Goal: Task Accomplishment & Management: Use online tool/utility

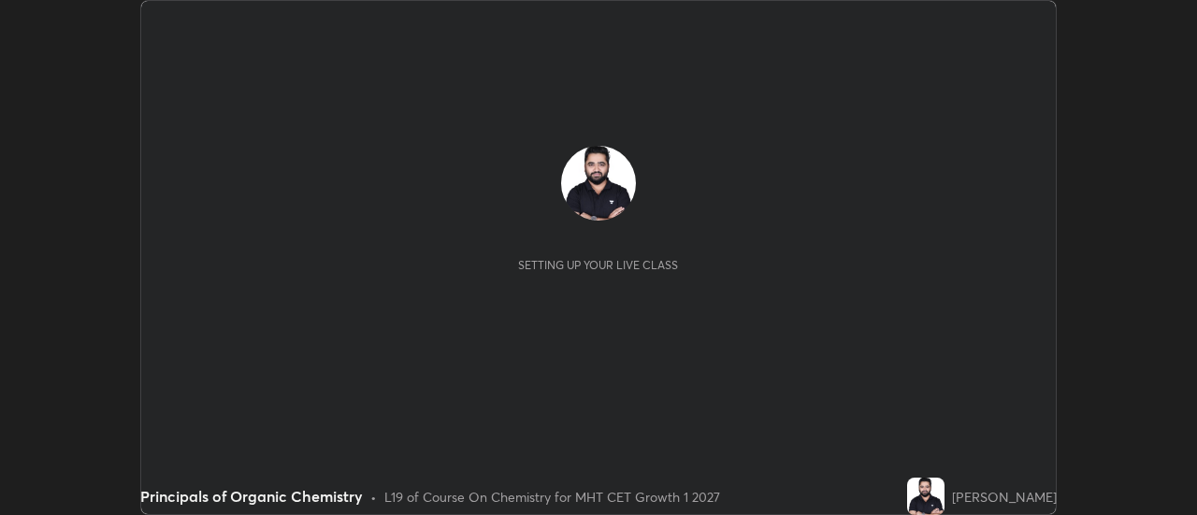
scroll to position [515, 1196]
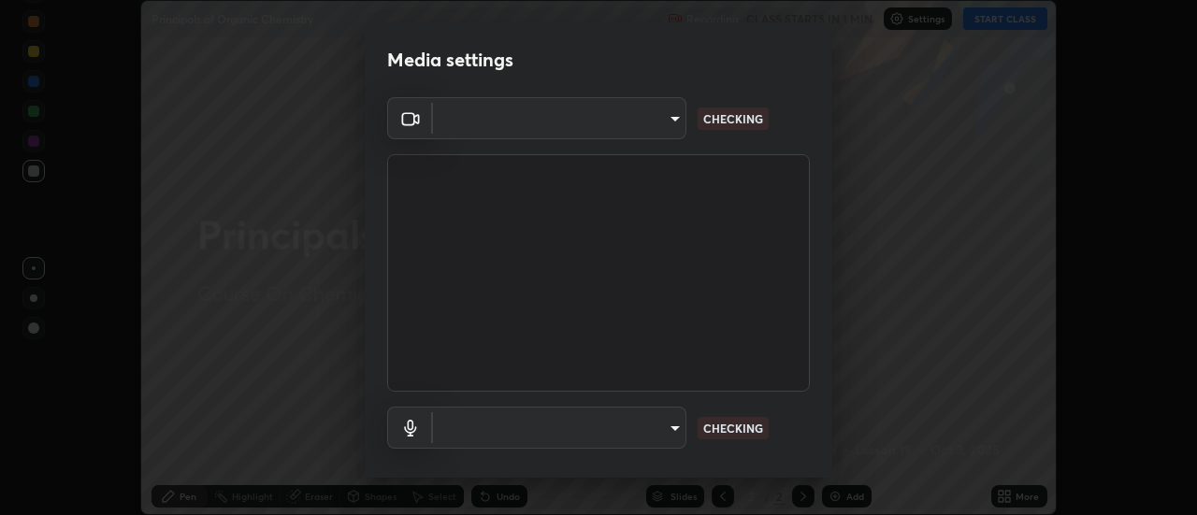
type input "3fb0db9b948ee014c865c74d3d253d8b81db7a3fe99a51a232c6435469281ce5"
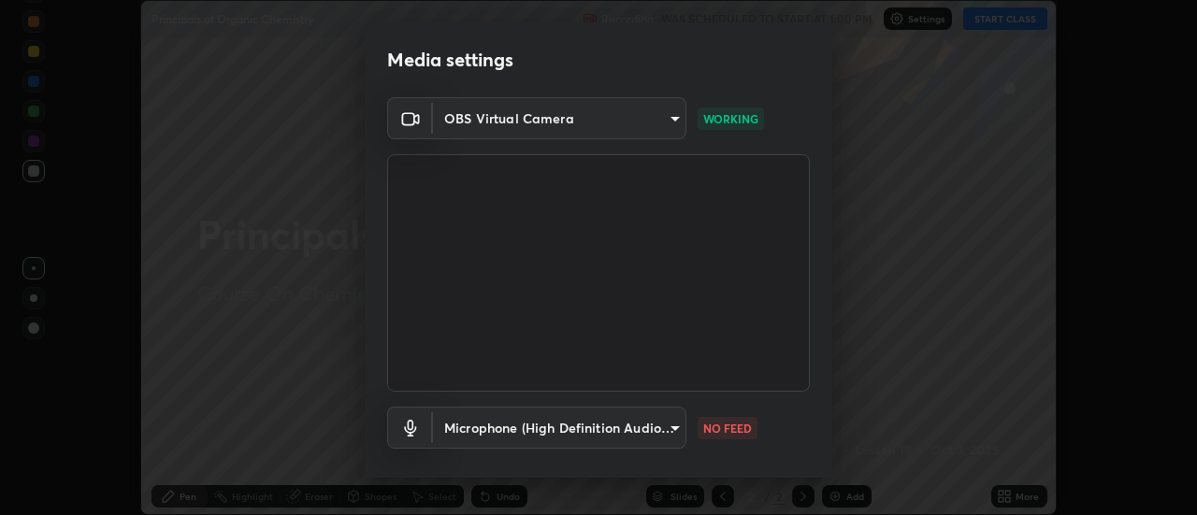
click at [636, 425] on body "Erase all Principals of Organic Chemistry Recording WAS SCHEDULED TO START AT 1…" at bounding box center [598, 257] width 1197 height 515
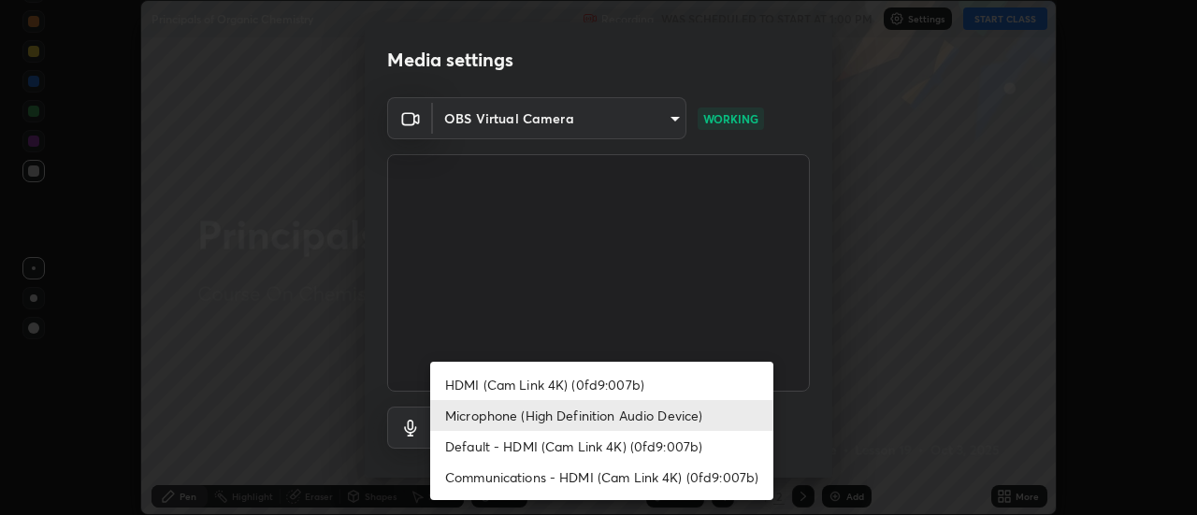
click at [555, 479] on li "Communications - HDMI (Cam Link 4K) (0fd9:007b)" at bounding box center [601, 477] width 343 height 31
type input "communications"
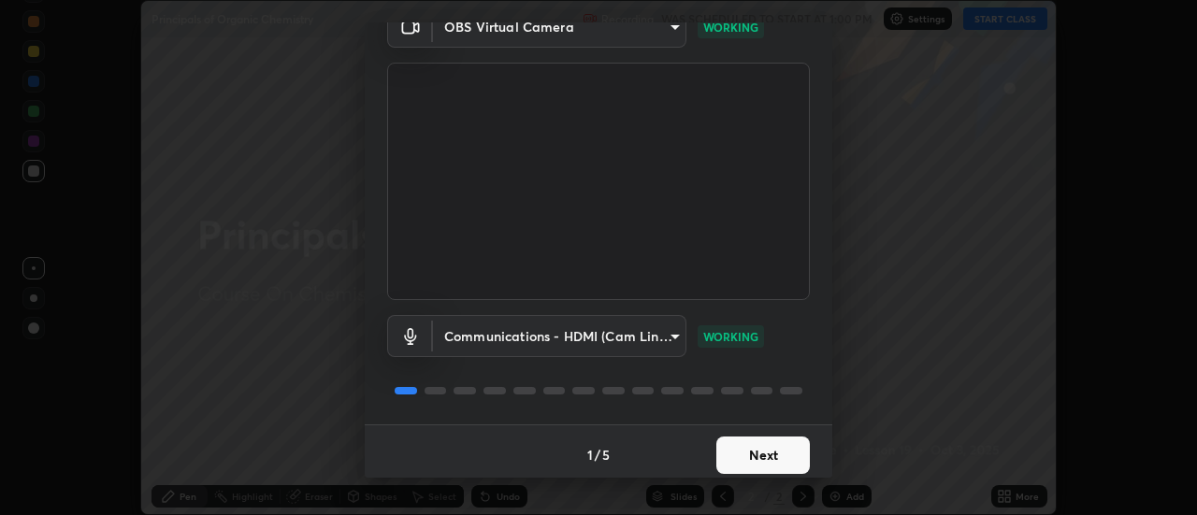
scroll to position [98, 0]
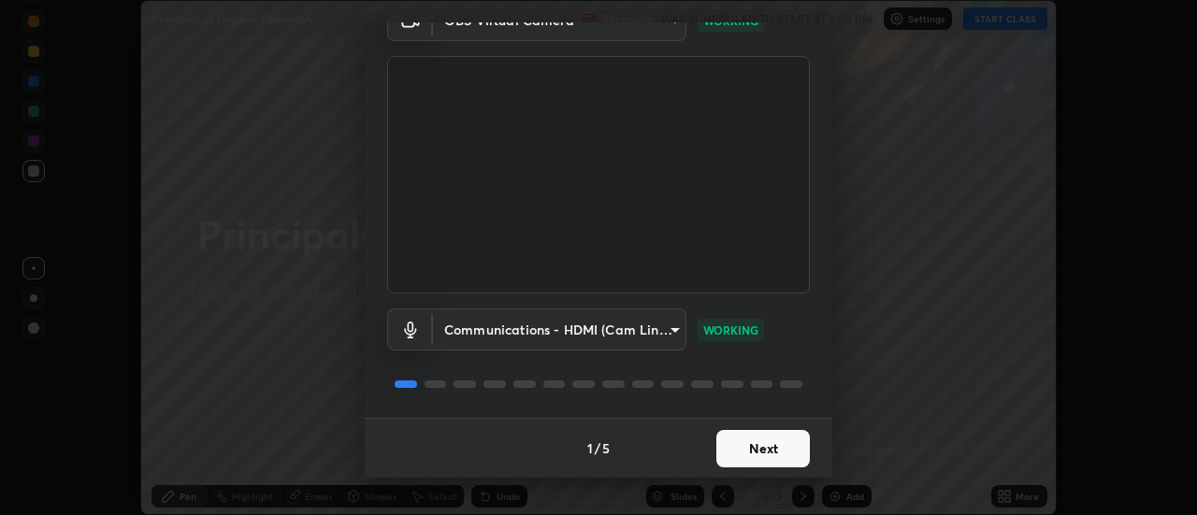
click at [784, 440] on button "Next" at bounding box center [763, 448] width 94 height 37
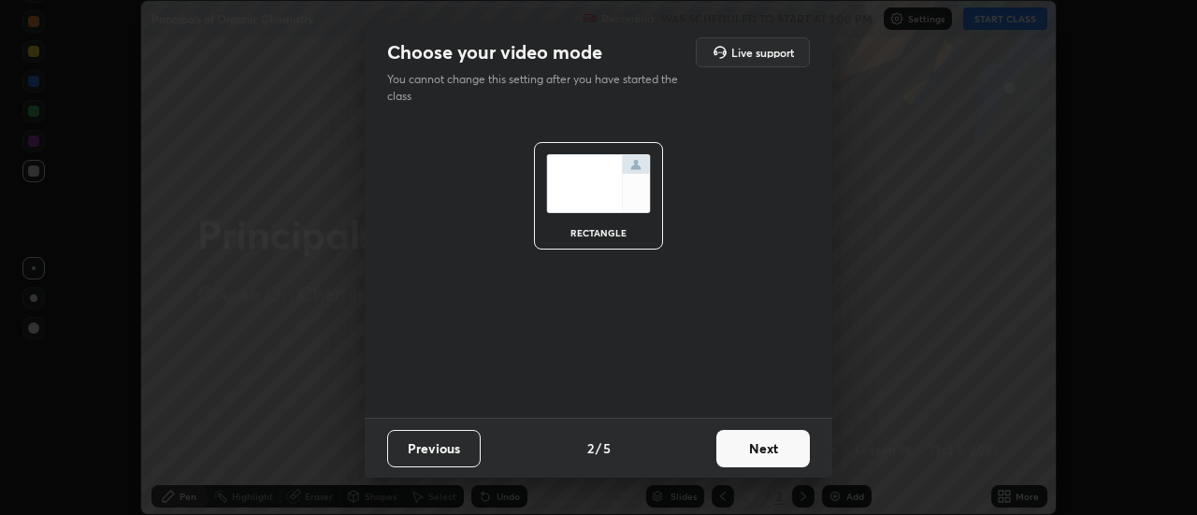
click at [791, 444] on button "Next" at bounding box center [763, 448] width 94 height 37
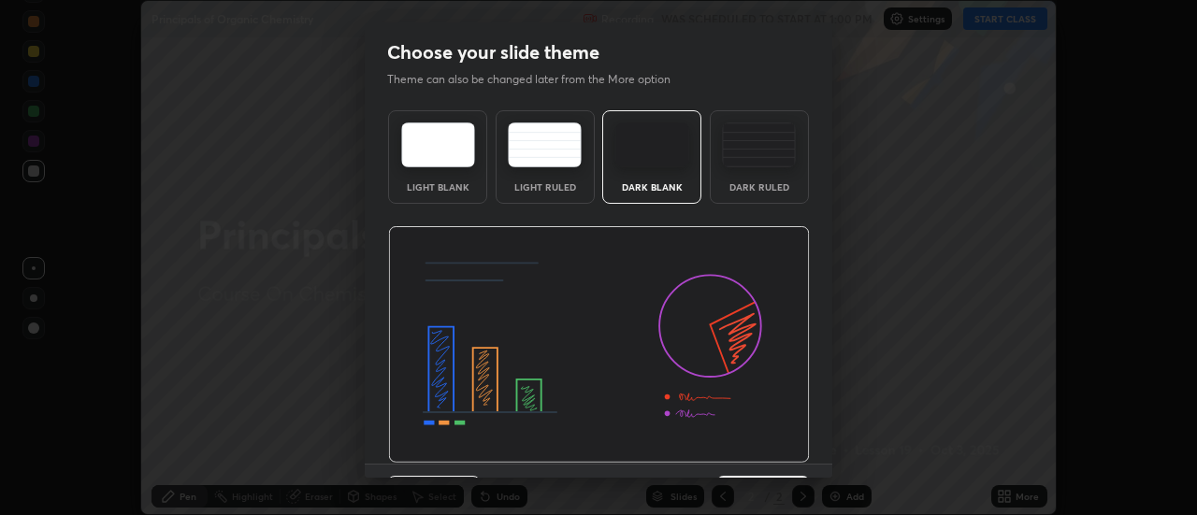
click at [783, 195] on div "Dark Ruled" at bounding box center [759, 157] width 99 height 94
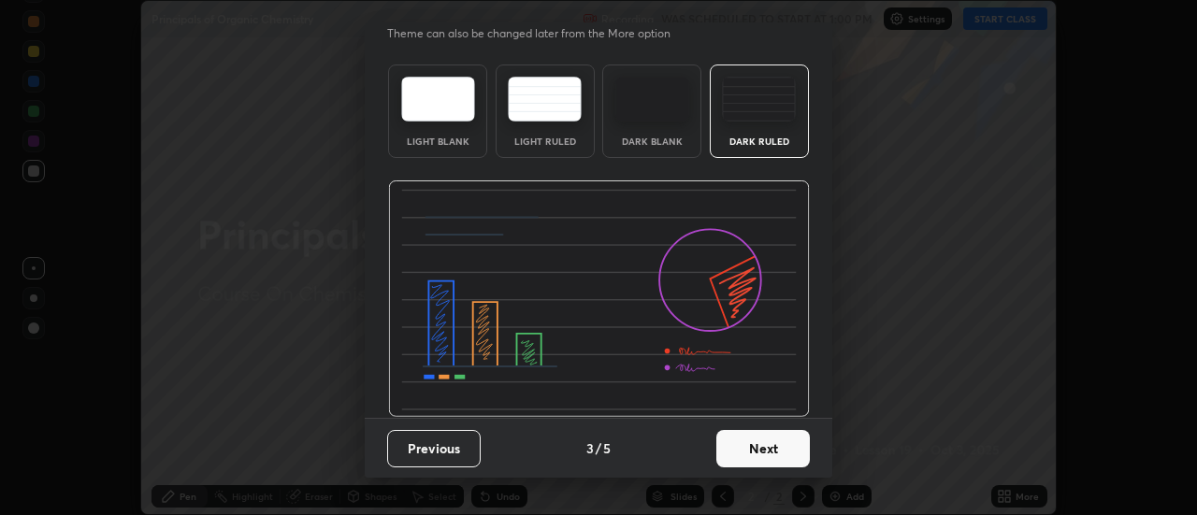
click at [782, 446] on button "Next" at bounding box center [763, 448] width 94 height 37
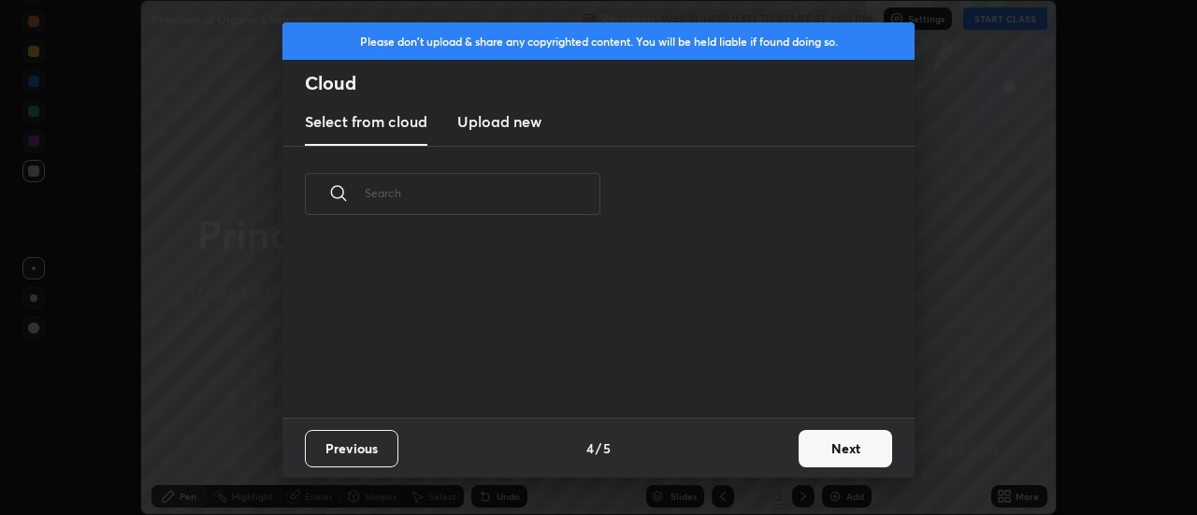
scroll to position [0, 0]
click at [823, 445] on button "Next" at bounding box center [846, 448] width 94 height 37
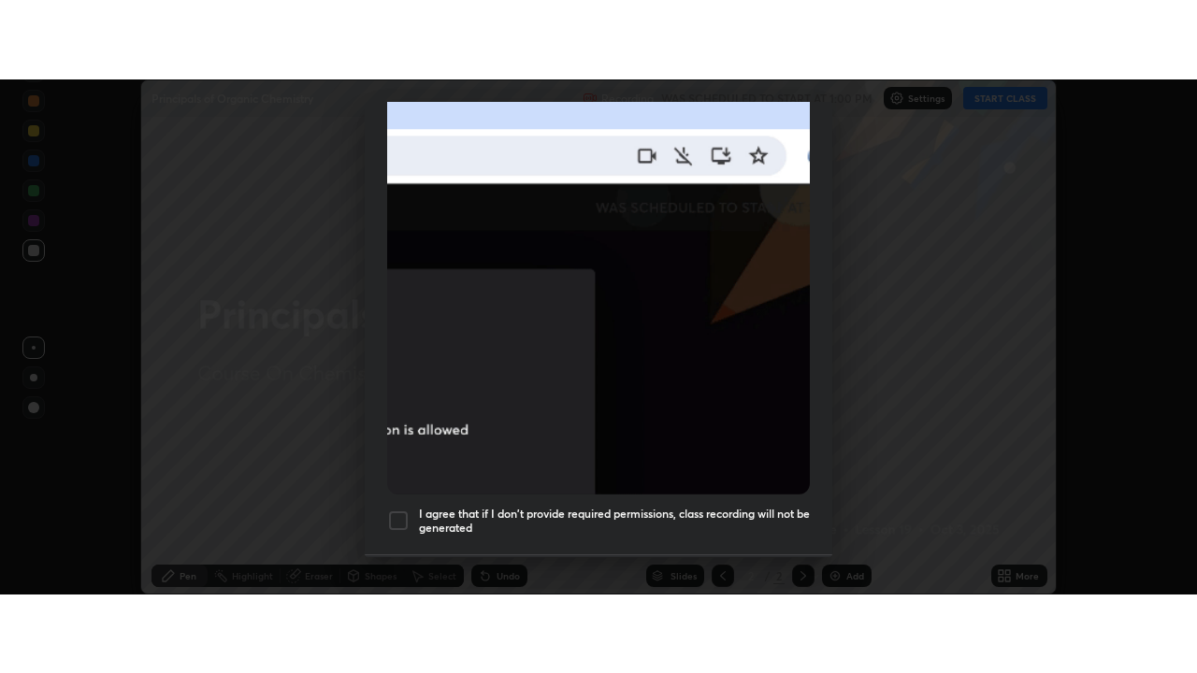
scroll to position [480, 0]
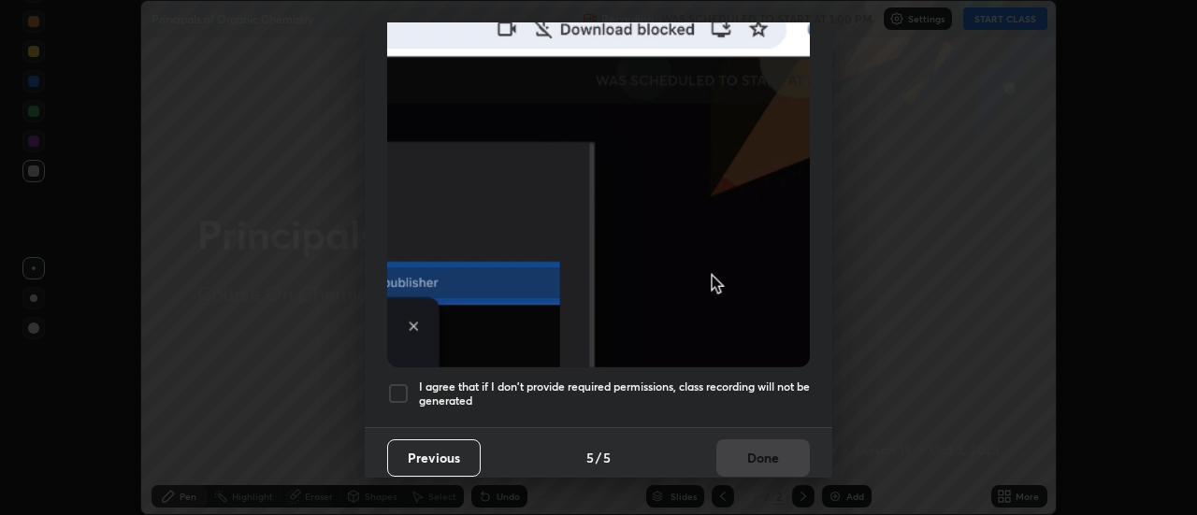
click at [749, 383] on h5 "I agree that if I don't provide required permissions, class recording will not …" at bounding box center [614, 394] width 391 height 29
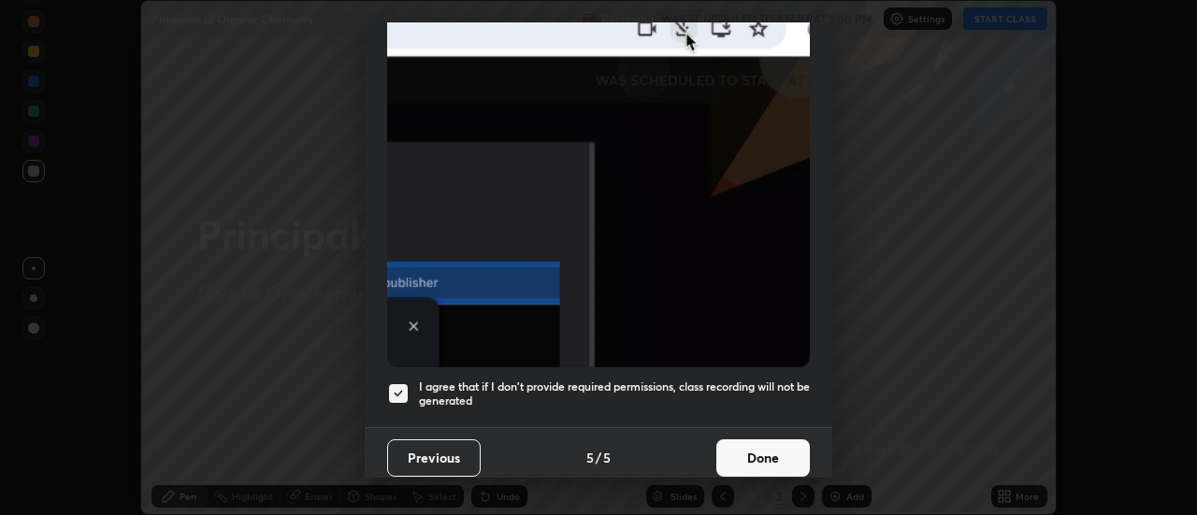
click at [771, 450] on button "Done" at bounding box center [763, 457] width 94 height 37
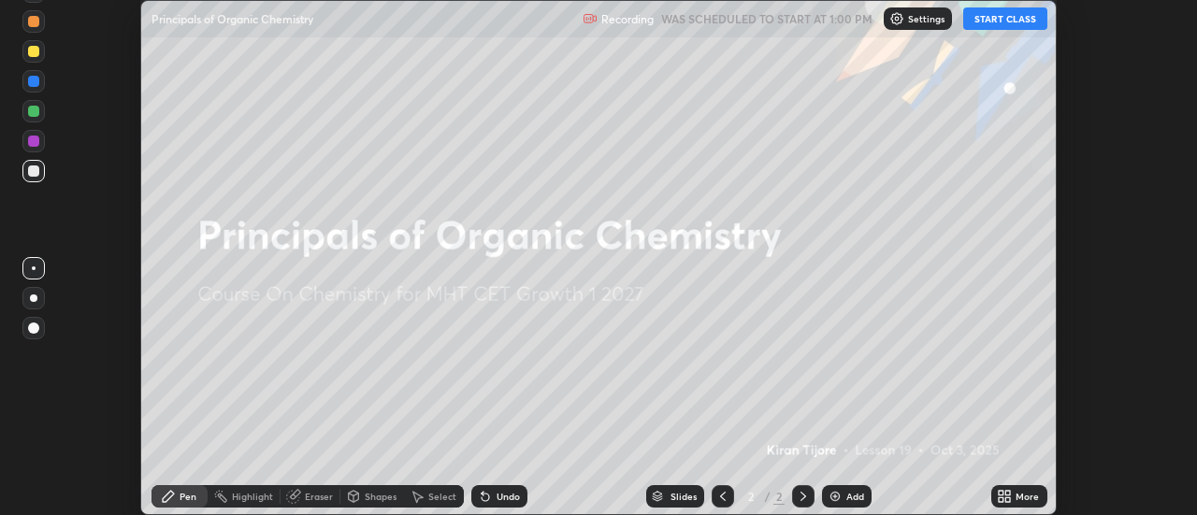
click at [1013, 22] on button "START CLASS" at bounding box center [1005, 18] width 84 height 22
click at [1009, 494] on icon at bounding box center [1008, 493] width 5 height 5
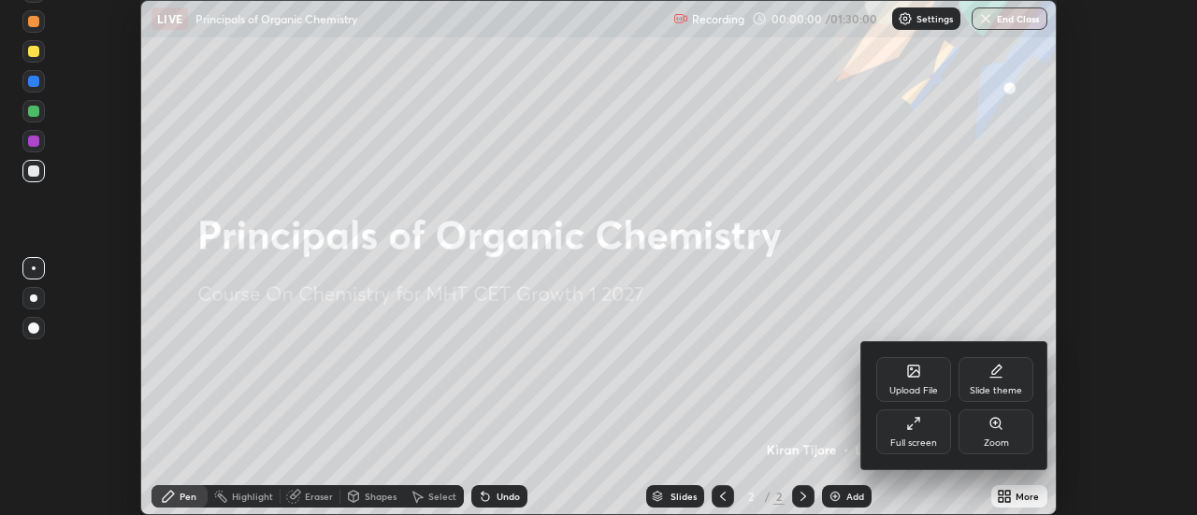
click at [917, 428] on icon at bounding box center [913, 423] width 15 height 15
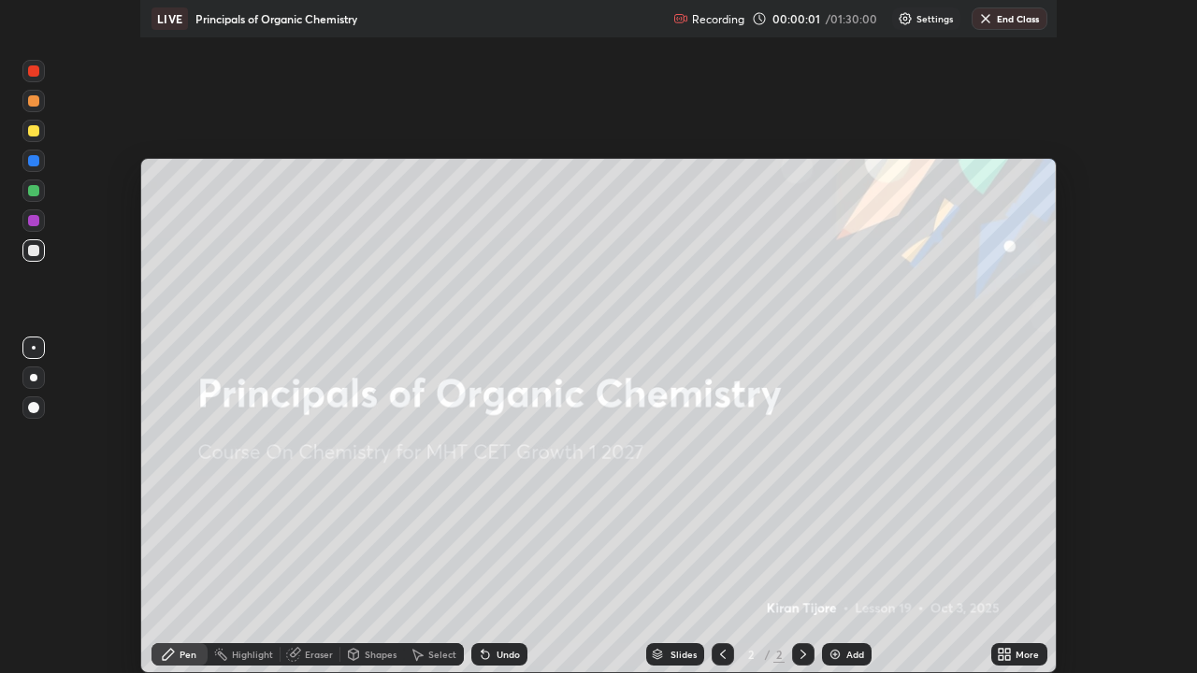
scroll to position [673, 1197]
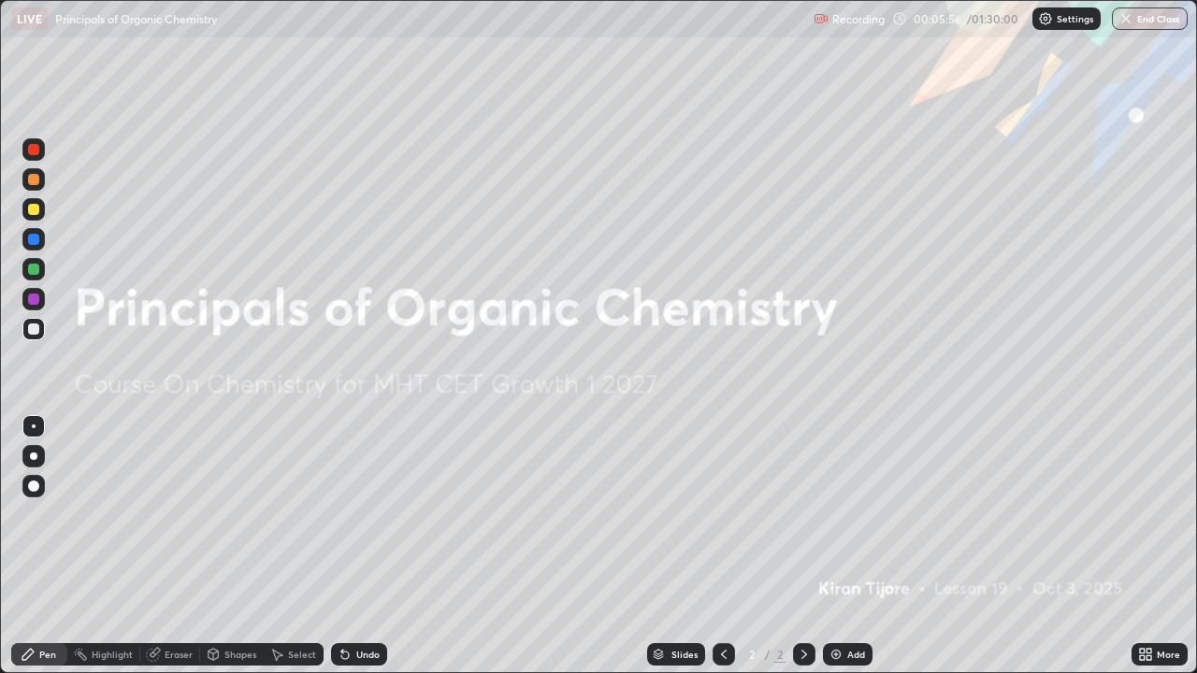
click at [43, 209] on div at bounding box center [33, 209] width 22 height 22
click at [370, 514] on div "Undo" at bounding box center [367, 654] width 23 height 9
click at [838, 514] on img at bounding box center [836, 654] width 15 height 15
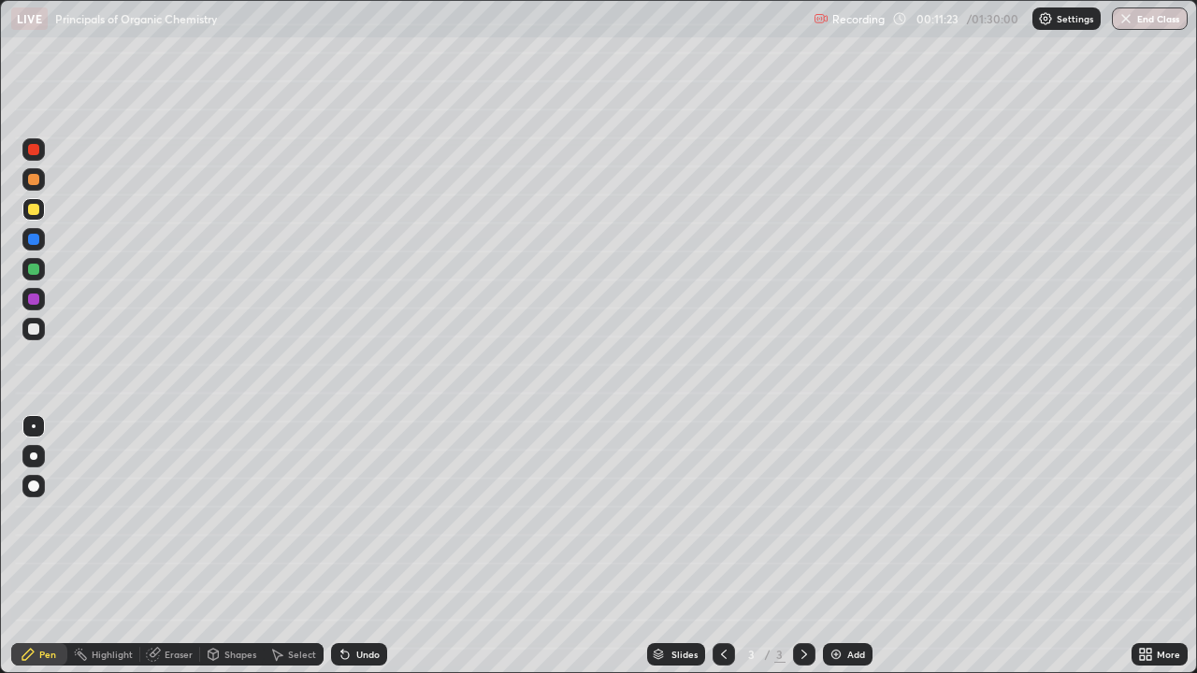
click at [40, 267] on div at bounding box center [33, 269] width 22 height 22
click at [43, 321] on div at bounding box center [33, 329] width 22 height 22
click at [31, 328] on div at bounding box center [33, 329] width 11 height 11
click at [354, 514] on div "Undo" at bounding box center [359, 654] width 56 height 22
click at [538, 514] on div "Slides 3 / 3 Add" at bounding box center [759, 654] width 744 height 37
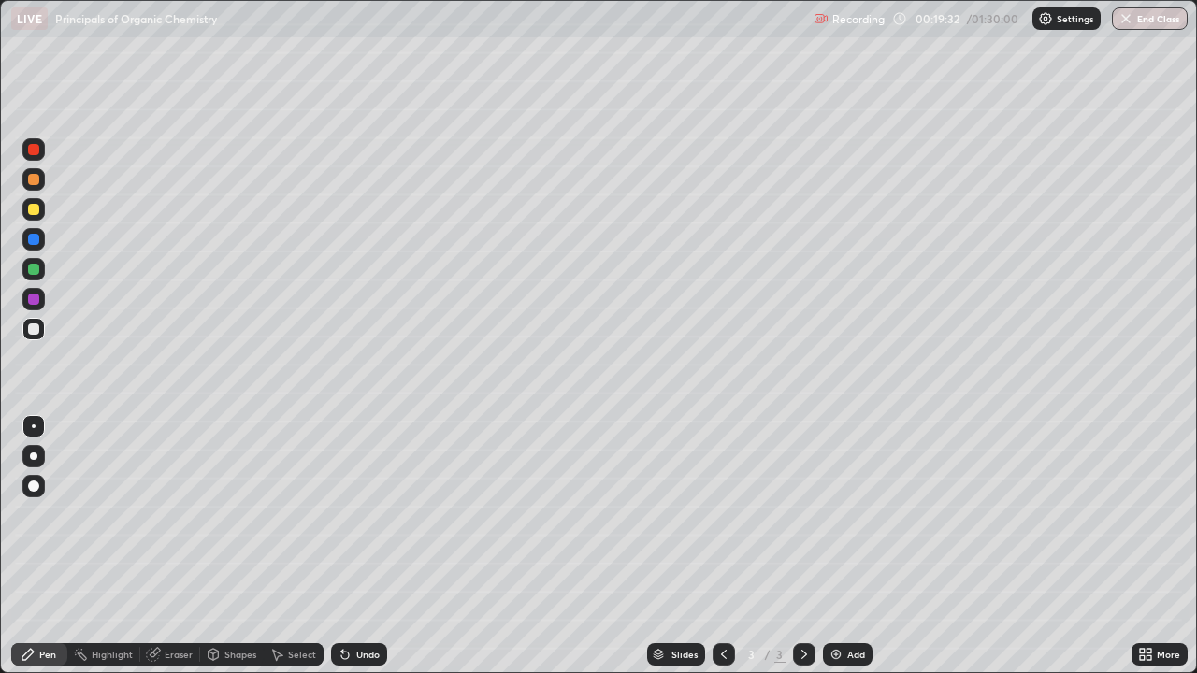
click at [354, 514] on div "Undo" at bounding box center [359, 654] width 56 height 22
click at [357, 514] on div "Undo" at bounding box center [367, 654] width 23 height 9
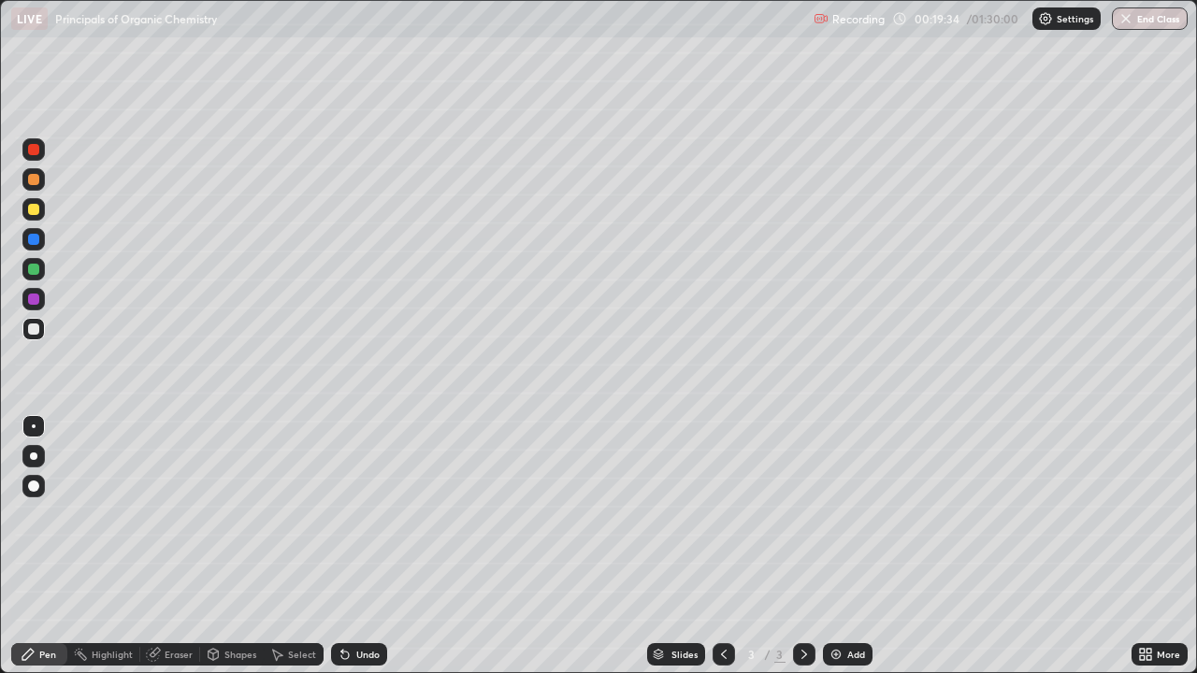
click at [356, 514] on div "Undo" at bounding box center [367, 654] width 23 height 9
click at [351, 514] on div "Undo" at bounding box center [359, 654] width 56 height 22
click at [353, 514] on div "Undo" at bounding box center [359, 654] width 56 height 22
click at [362, 514] on div "Undo" at bounding box center [356, 654] width 64 height 37
click at [364, 514] on div "Undo" at bounding box center [367, 654] width 23 height 9
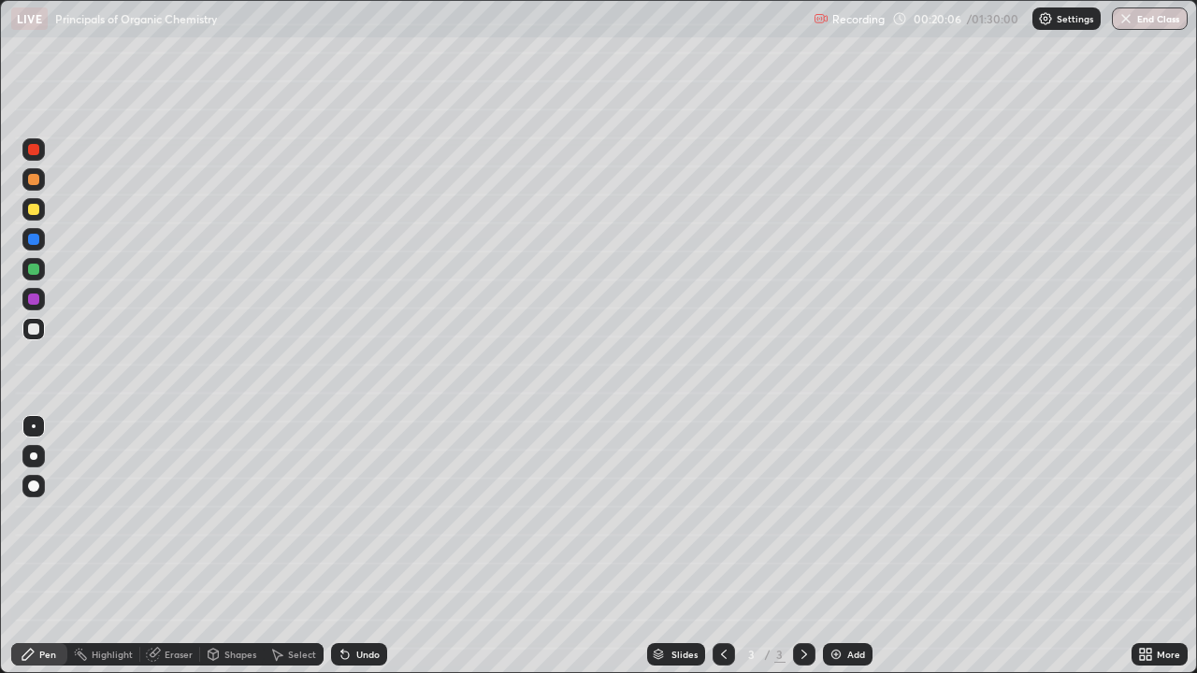
click at [160, 514] on icon at bounding box center [153, 654] width 15 height 15
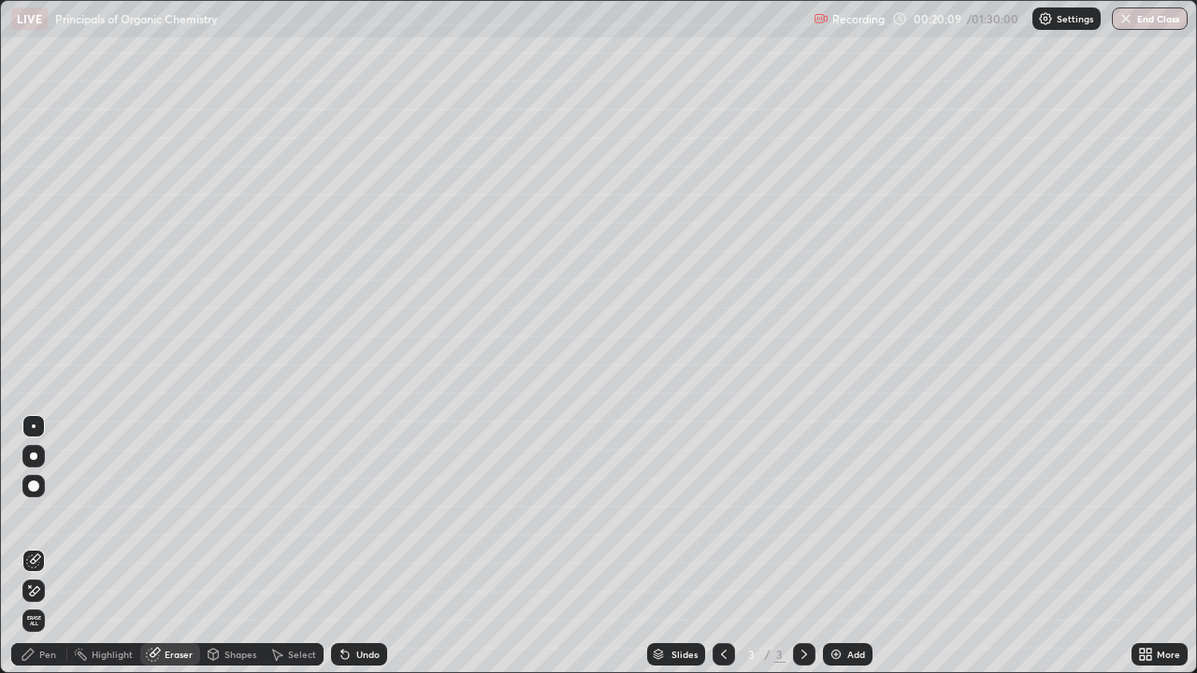
click at [56, 514] on div "Pen" at bounding box center [39, 654] width 56 height 22
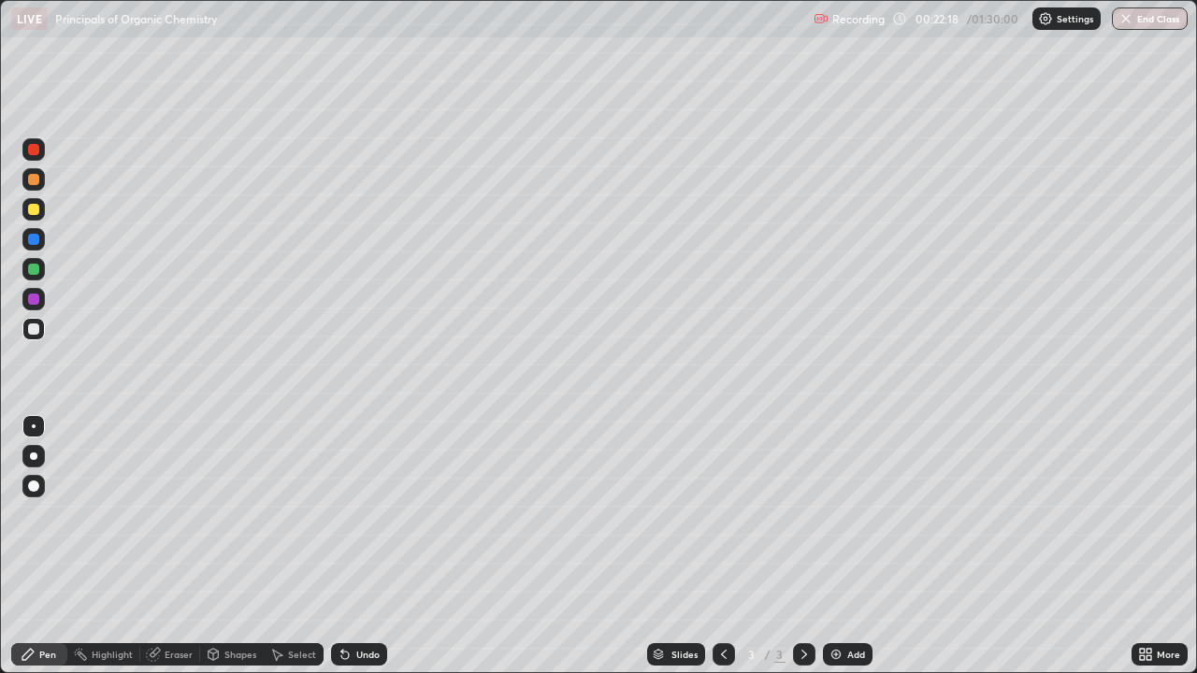
click at [187, 514] on div "Eraser" at bounding box center [179, 654] width 28 height 9
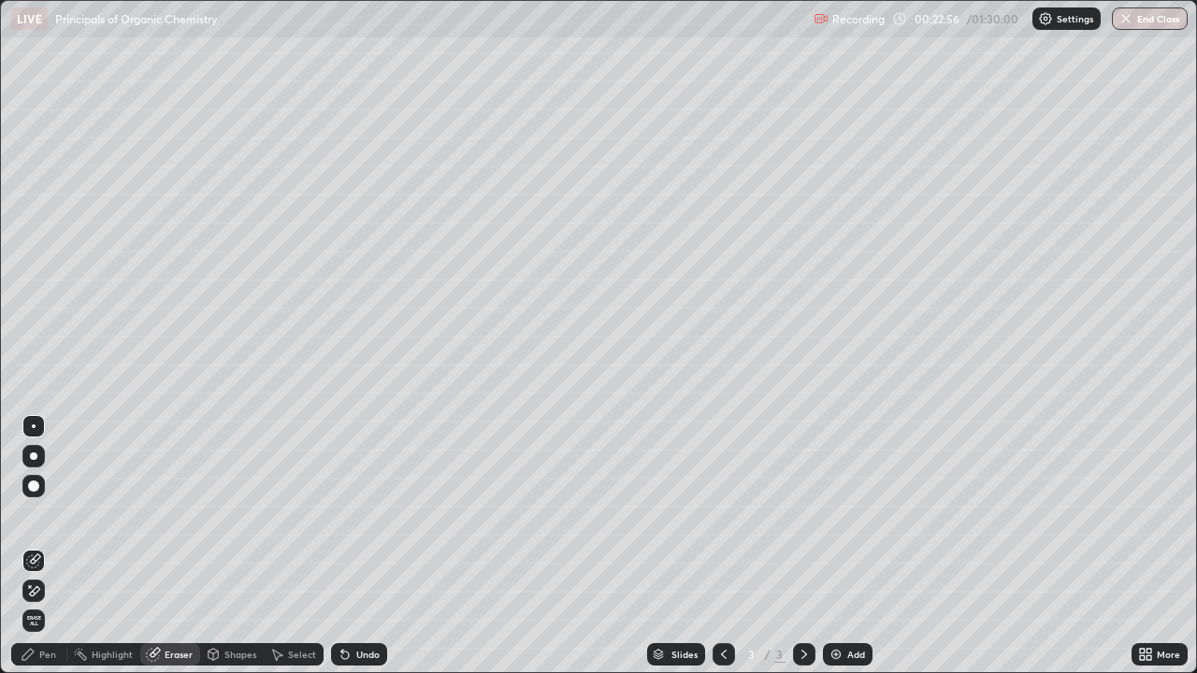
click at [834, 514] on img at bounding box center [836, 654] width 15 height 15
click at [50, 514] on div "Pen" at bounding box center [47, 654] width 17 height 9
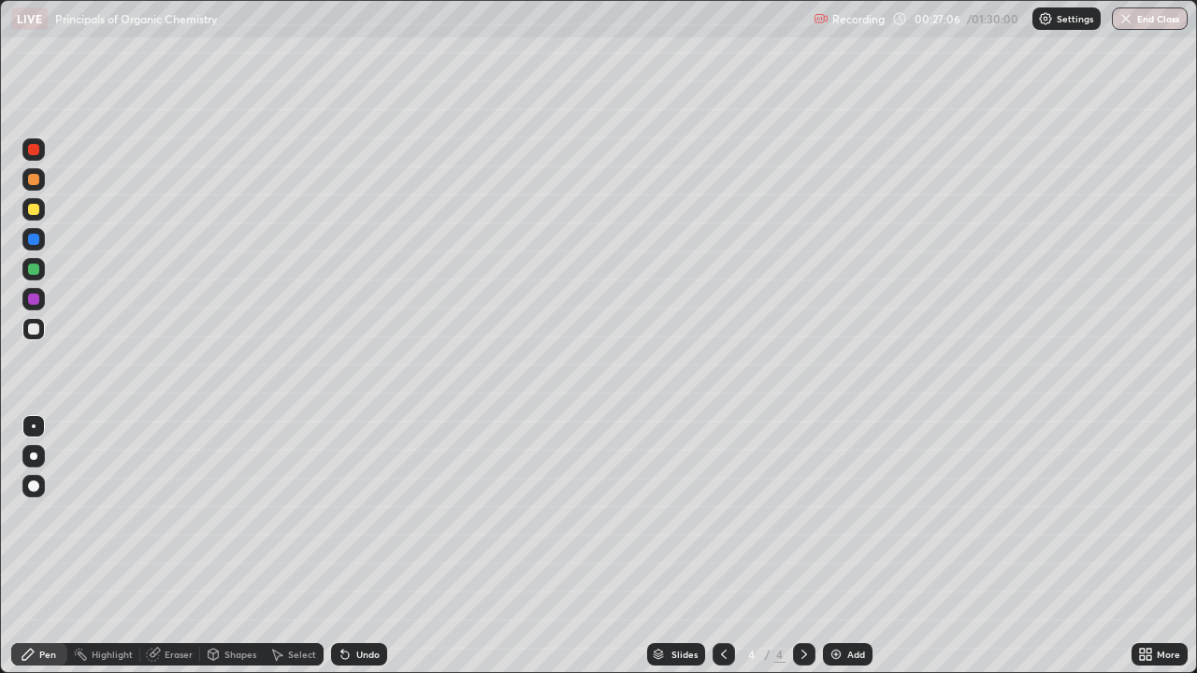
click at [45, 212] on div at bounding box center [34, 210] width 30 height 30
click at [350, 514] on div "Undo" at bounding box center [359, 654] width 56 height 22
click at [351, 514] on div "Undo" at bounding box center [359, 654] width 56 height 22
click at [0, 479] on div "Setting up your live class" at bounding box center [598, 336] width 1197 height 673
click at [353, 514] on div "Undo" at bounding box center [359, 654] width 56 height 22
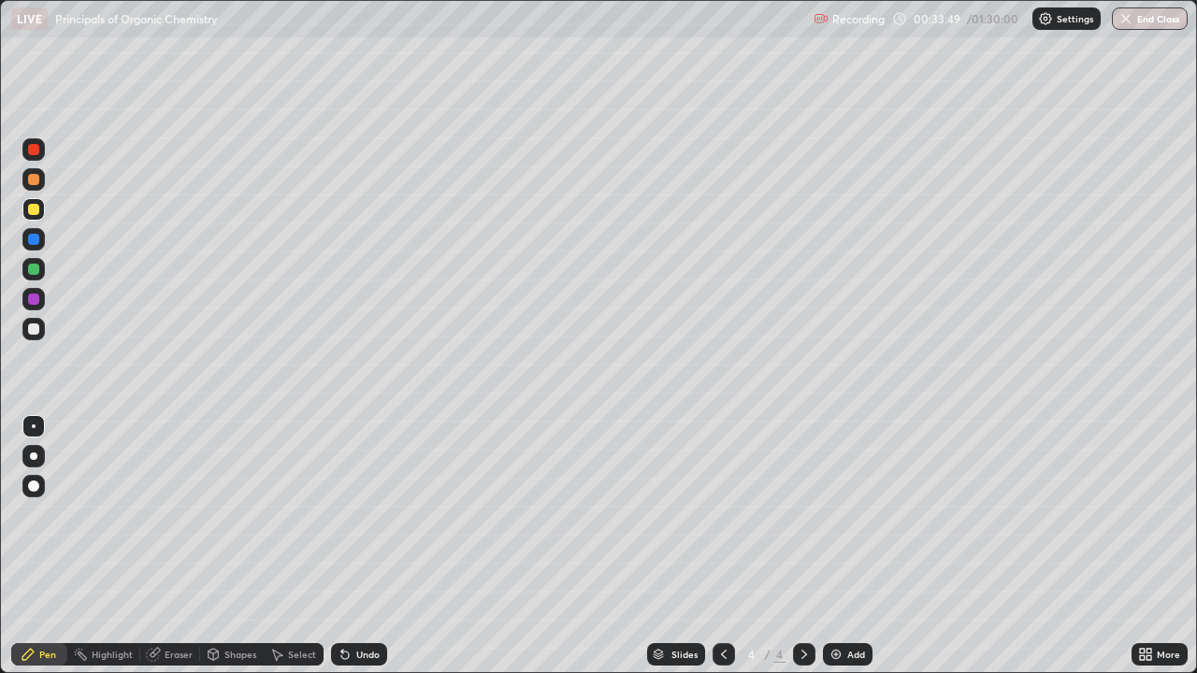
click at [353, 514] on div "Undo" at bounding box center [359, 654] width 56 height 22
click at [840, 514] on img at bounding box center [836, 654] width 15 height 15
click at [35, 323] on div at bounding box center [33, 329] width 22 height 22
click at [833, 514] on img at bounding box center [836, 654] width 15 height 15
click at [43, 209] on div at bounding box center [33, 209] width 22 height 22
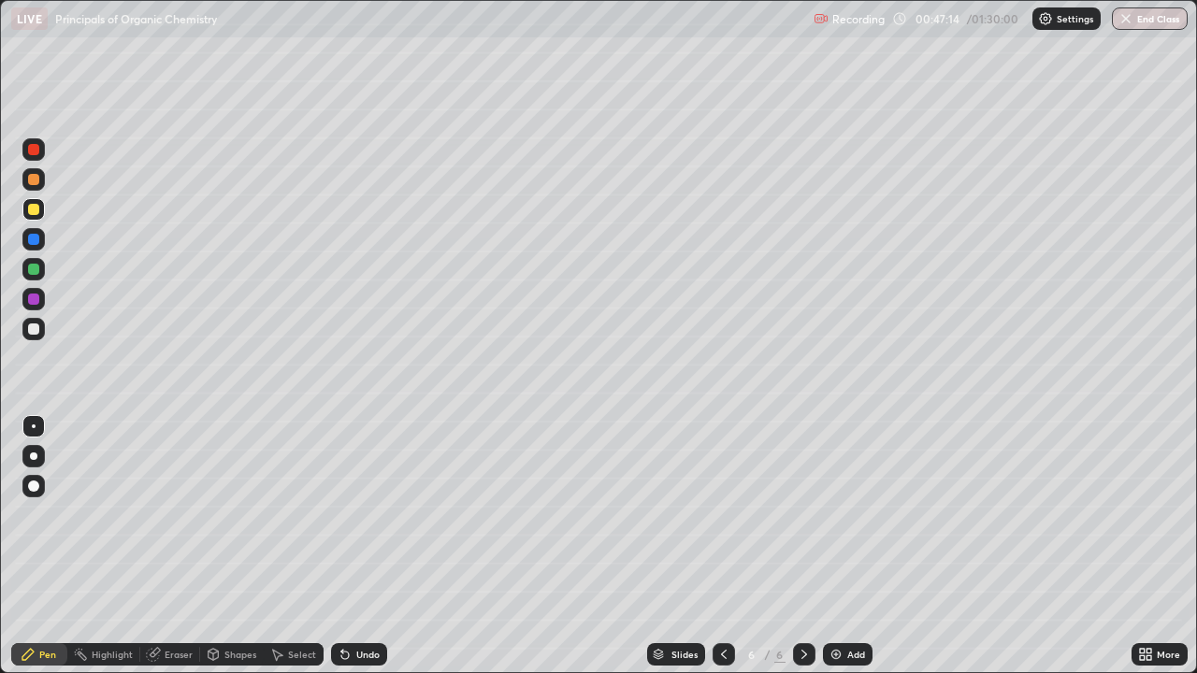
click at [34, 327] on div at bounding box center [33, 329] width 11 height 11
click at [371, 514] on div "Undo" at bounding box center [367, 654] width 23 height 9
click at [835, 514] on img at bounding box center [836, 654] width 15 height 15
click at [341, 514] on icon at bounding box center [342, 651] width 2 height 2
click at [348, 514] on div "Undo" at bounding box center [359, 654] width 56 height 22
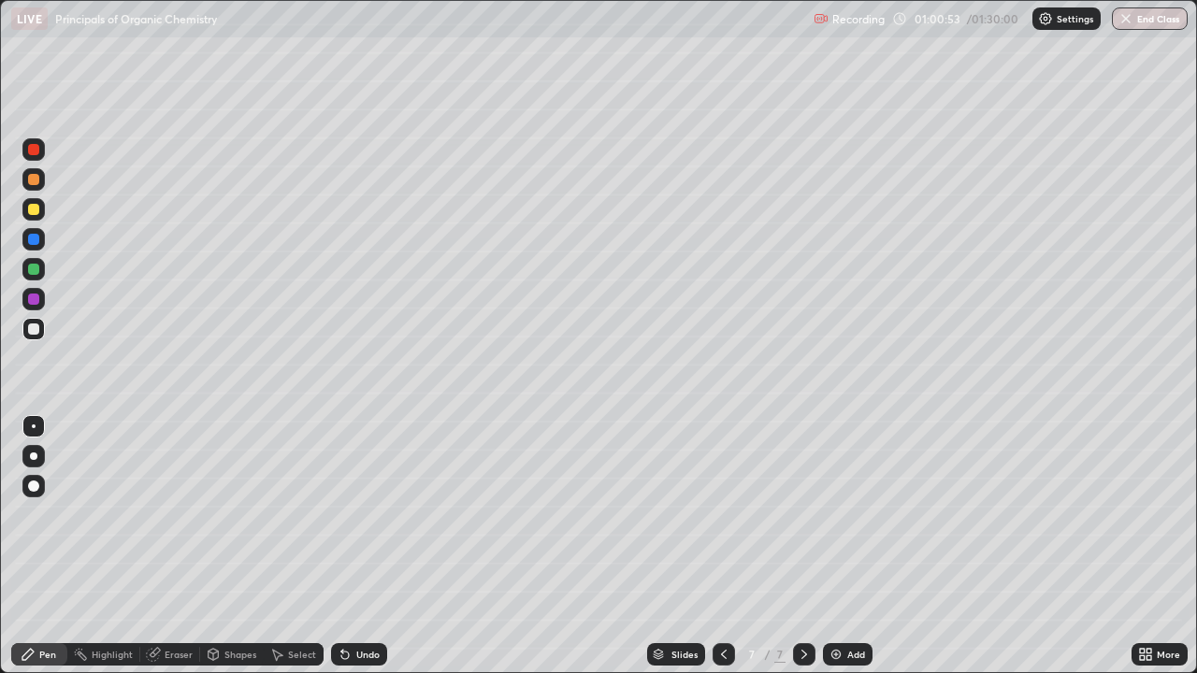
click at [338, 514] on icon at bounding box center [345, 654] width 15 height 15
click at [185, 514] on div "Eraser" at bounding box center [179, 654] width 28 height 9
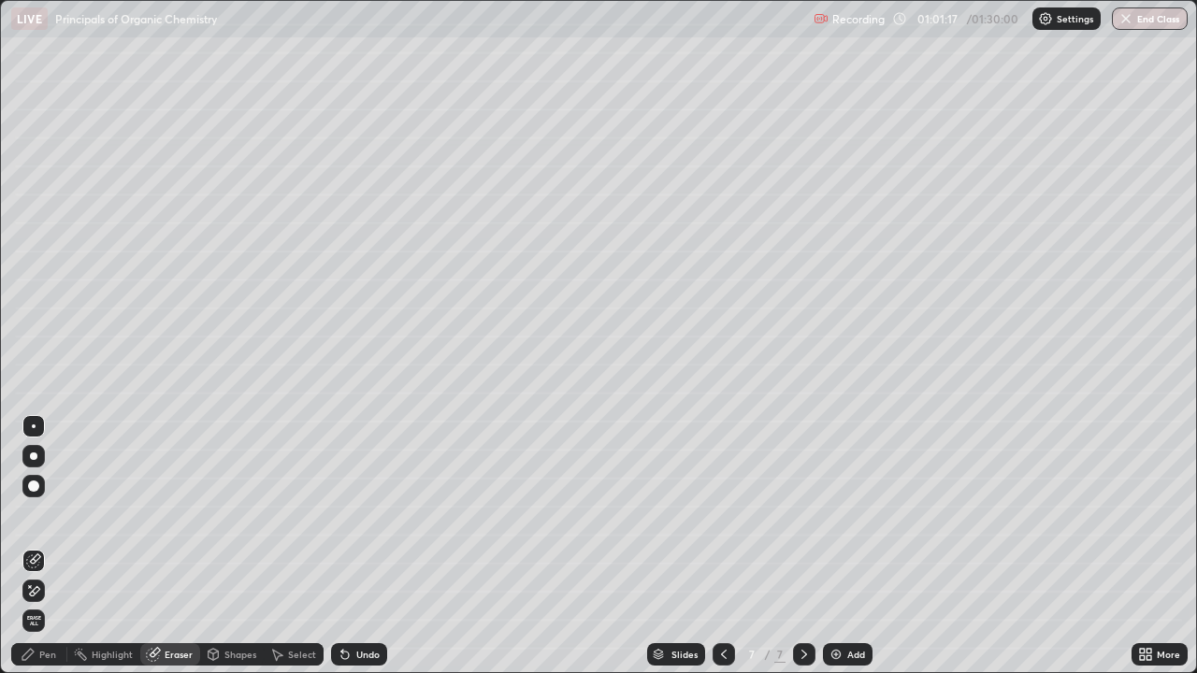
click at [54, 514] on div "Pen" at bounding box center [47, 654] width 17 height 9
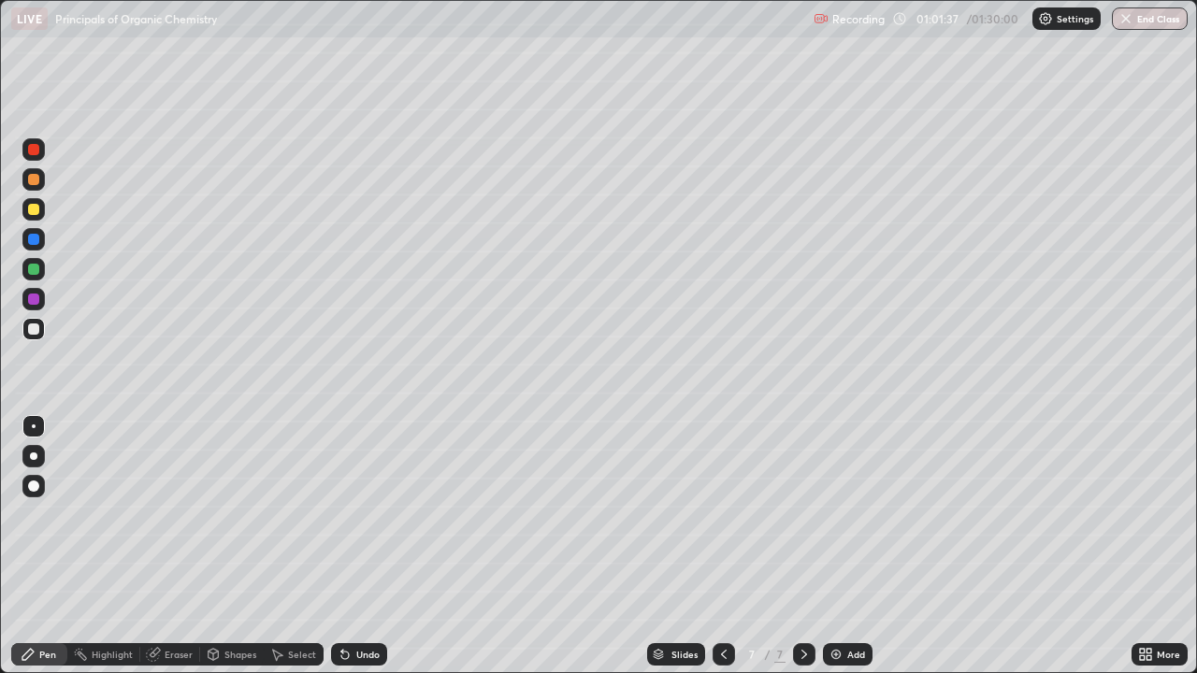
click at [38, 209] on div at bounding box center [33, 209] width 11 height 11
click at [40, 209] on div at bounding box center [33, 209] width 22 height 22
click at [35, 325] on div at bounding box center [33, 329] width 11 height 11
click at [42, 207] on div at bounding box center [33, 209] width 22 height 22
click at [724, 514] on div at bounding box center [724, 654] width 22 height 22
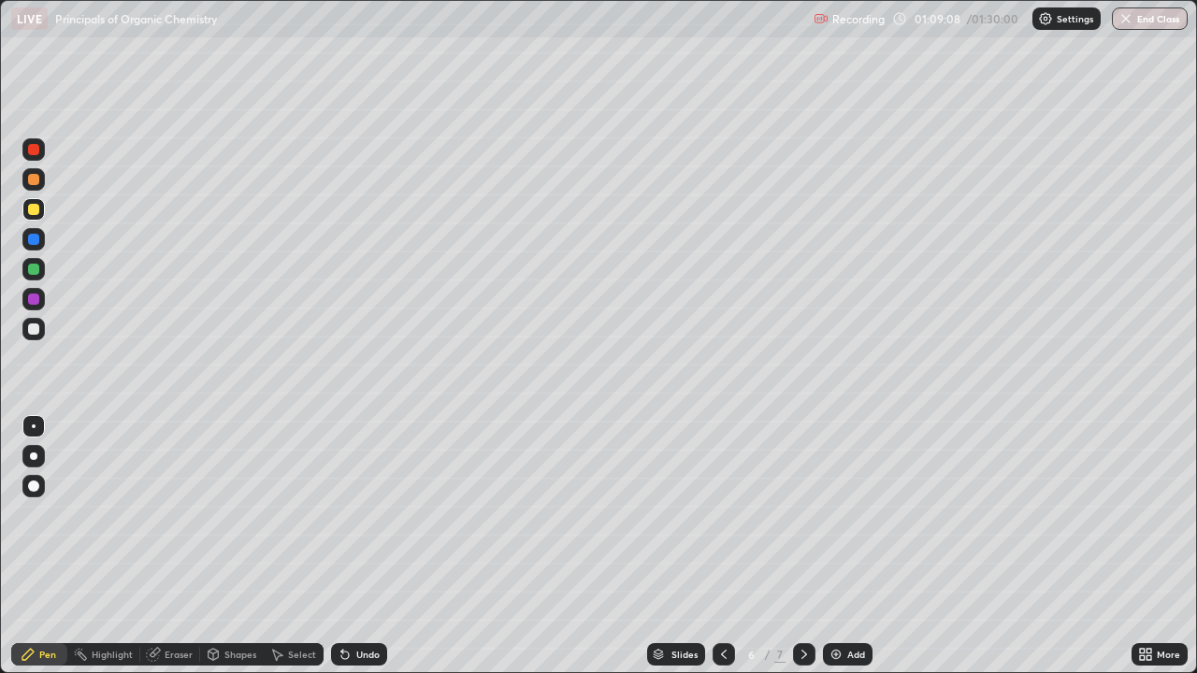
click at [719, 514] on icon at bounding box center [723, 654] width 15 height 15
click at [801, 514] on div at bounding box center [804, 654] width 22 height 22
click at [802, 514] on icon at bounding box center [804, 654] width 15 height 15
click at [843, 514] on div "Add" at bounding box center [848, 654] width 50 height 22
click at [334, 514] on div "Undo" at bounding box center [356, 654] width 64 height 37
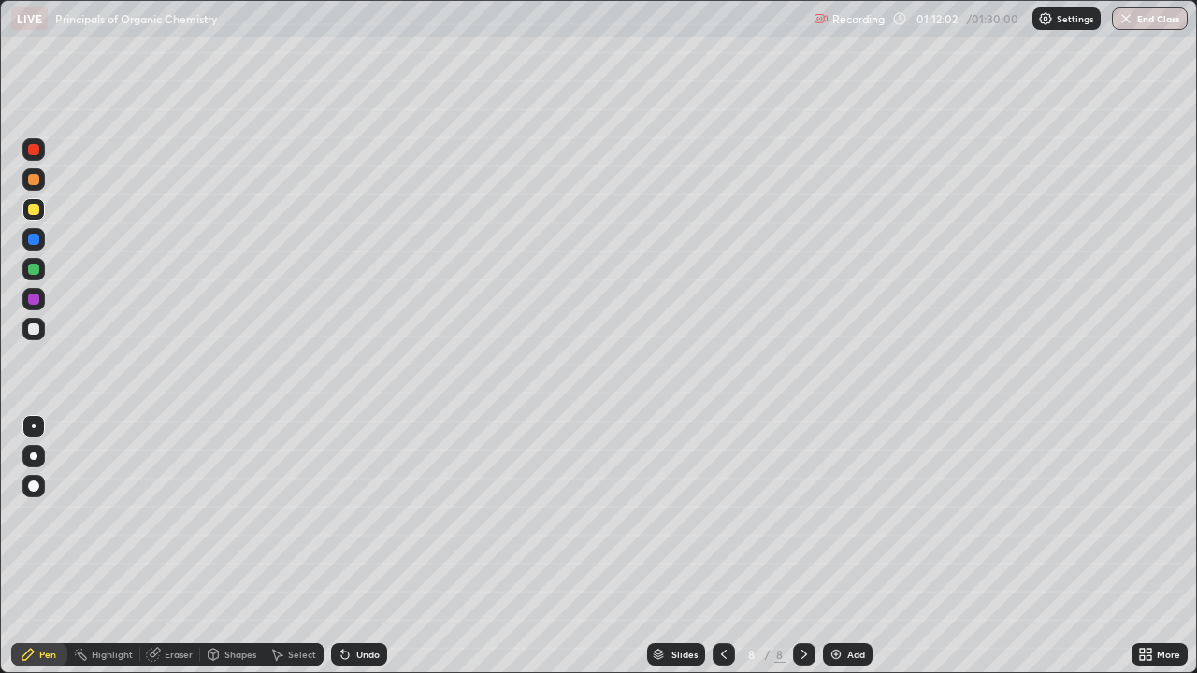
click at [341, 514] on div "Undo" at bounding box center [359, 654] width 56 height 22
click at [178, 514] on div "Eraser" at bounding box center [179, 654] width 28 height 9
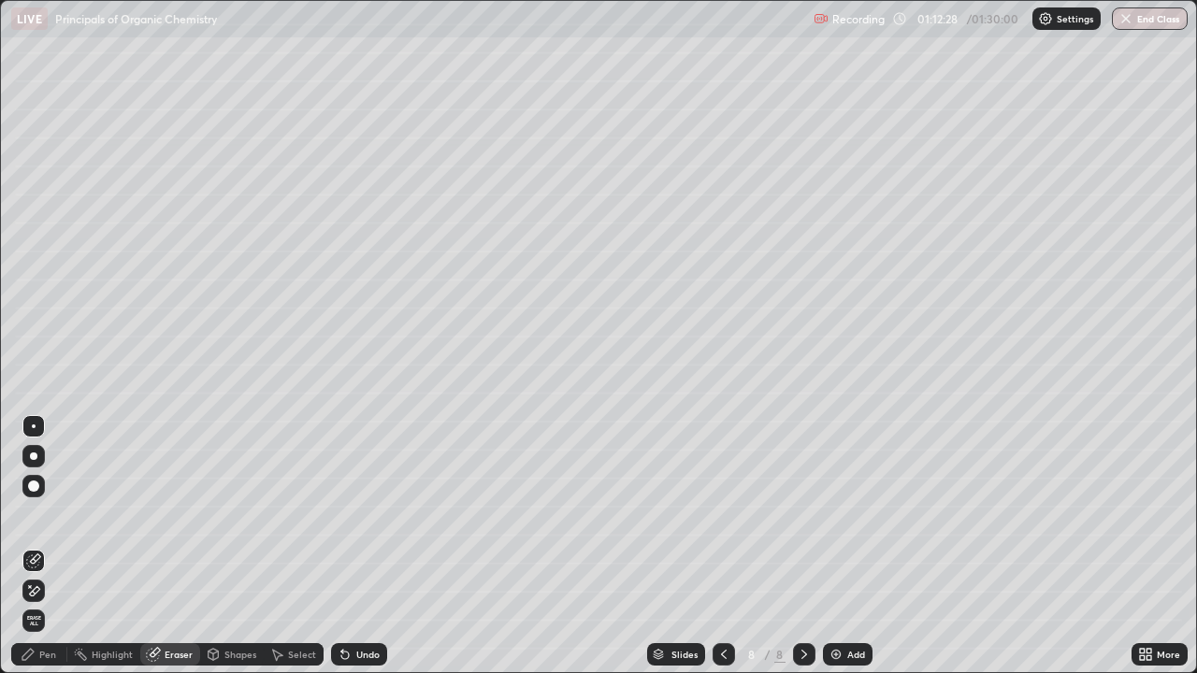
click at [221, 514] on div "Shapes" at bounding box center [232, 654] width 64 height 22
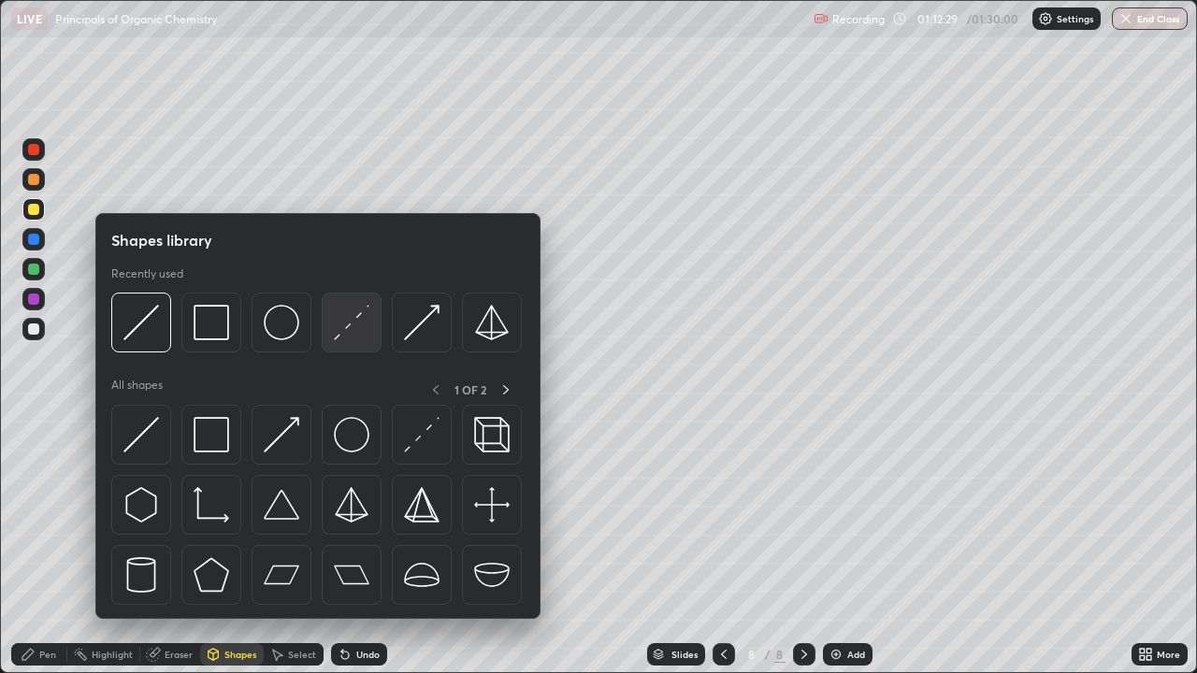
click at [341, 339] on img at bounding box center [352, 323] width 36 height 36
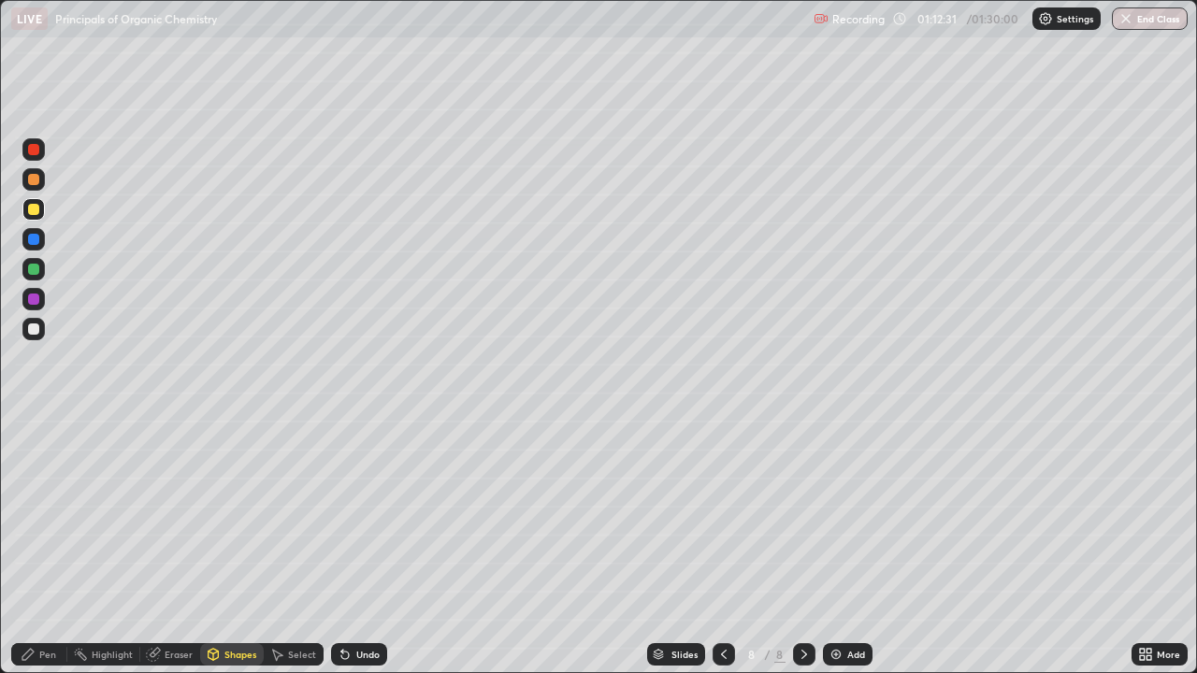
click at [36, 330] on div at bounding box center [33, 329] width 11 height 11
click at [50, 514] on div "Pen" at bounding box center [47, 654] width 17 height 9
click at [43, 212] on div at bounding box center [33, 209] width 22 height 22
click at [370, 514] on div "Undo" at bounding box center [367, 654] width 23 height 9
click at [834, 514] on img at bounding box center [836, 654] width 15 height 15
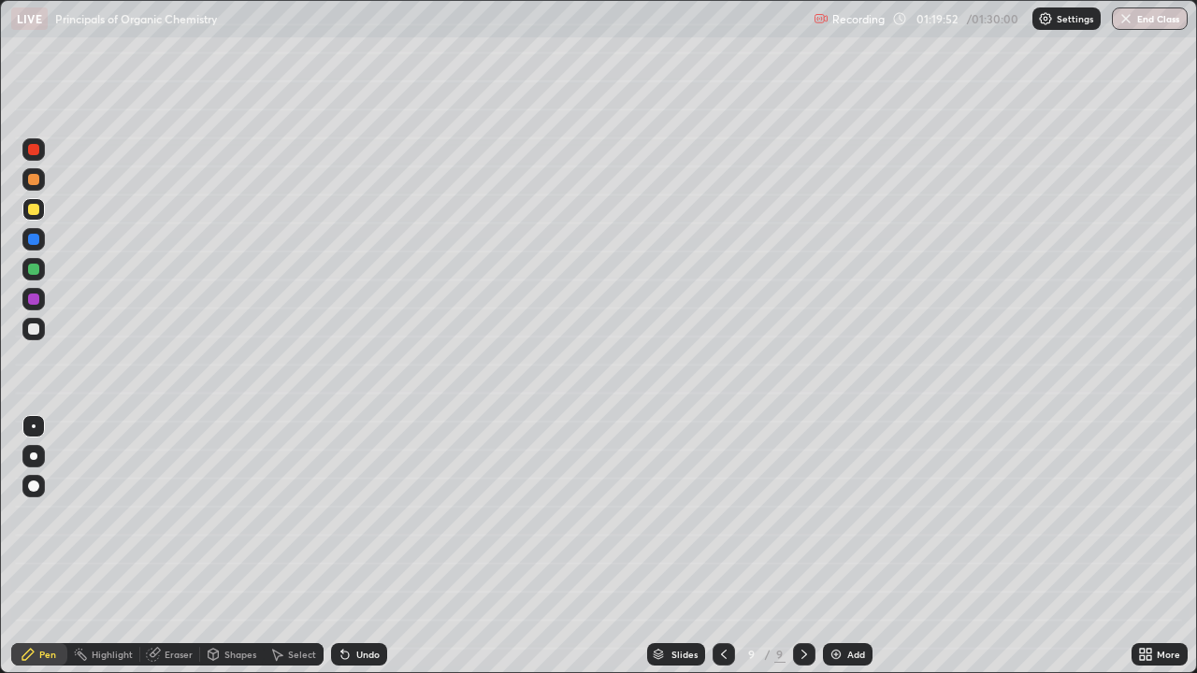
click at [34, 330] on div at bounding box center [33, 329] width 11 height 11
click at [175, 514] on div "Eraser" at bounding box center [179, 654] width 28 height 9
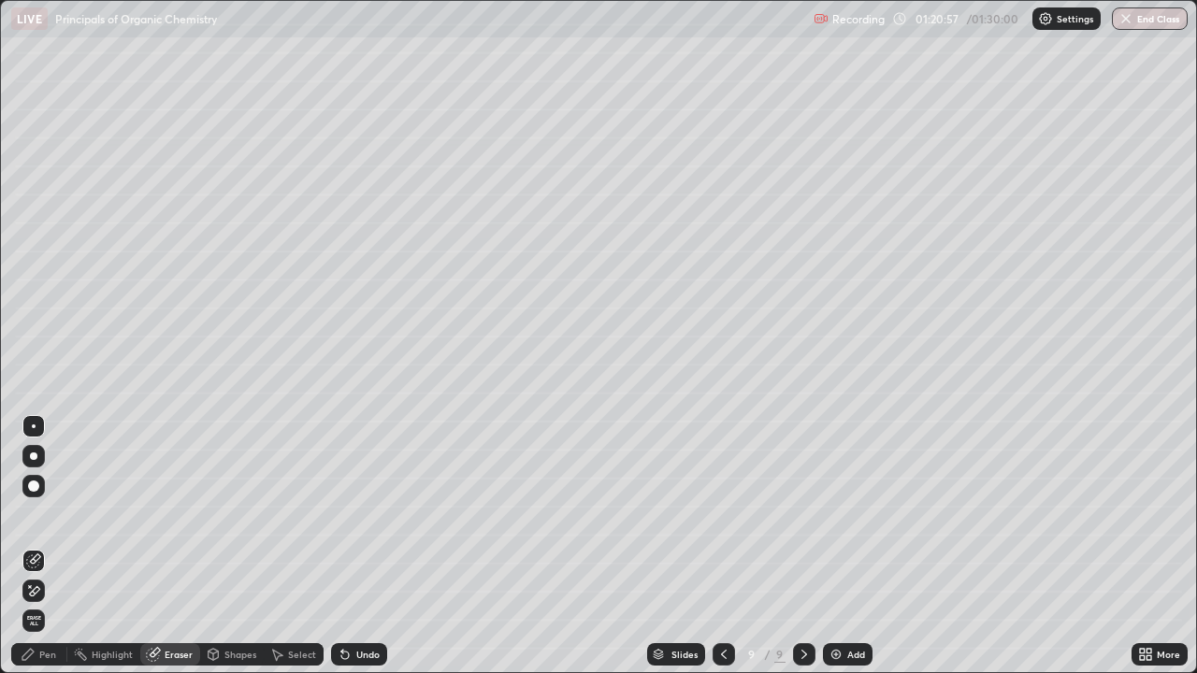
click at [58, 514] on div "Pen" at bounding box center [39, 654] width 56 height 22
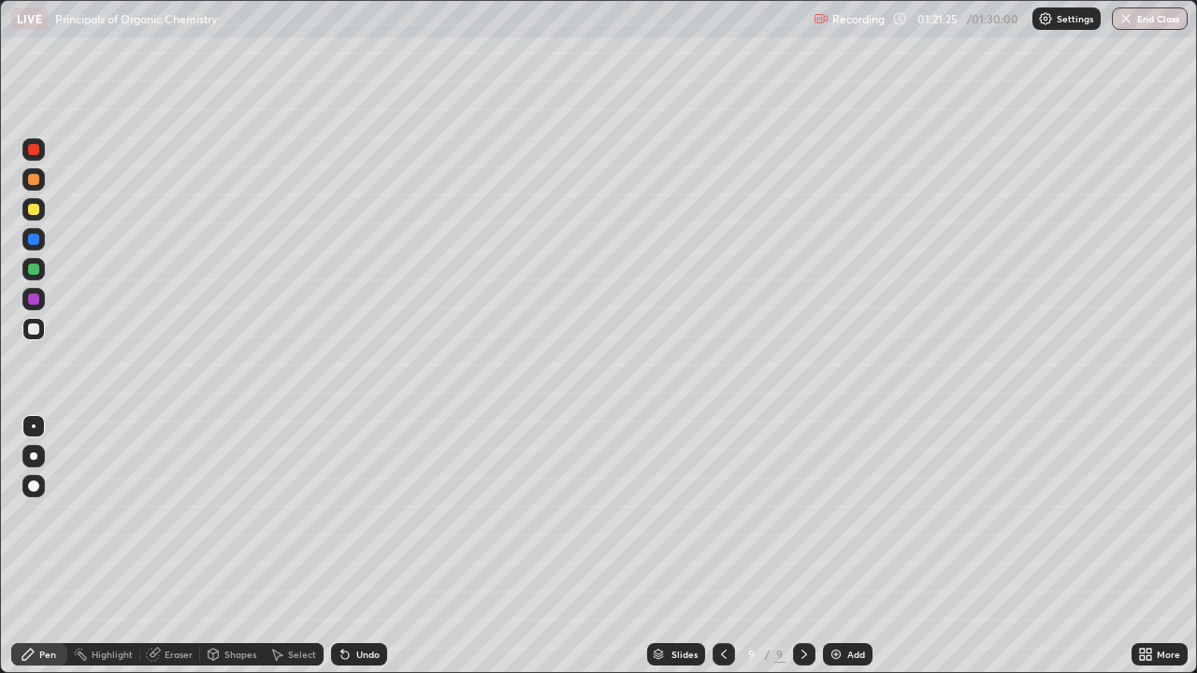
click at [356, 514] on div "Undo" at bounding box center [367, 654] width 23 height 9
click at [341, 514] on icon at bounding box center [344, 655] width 7 height 7
click at [342, 514] on icon at bounding box center [344, 655] width 7 height 7
click at [371, 514] on div "Undo" at bounding box center [367, 654] width 23 height 9
click at [372, 514] on div "Undo" at bounding box center [359, 654] width 56 height 22
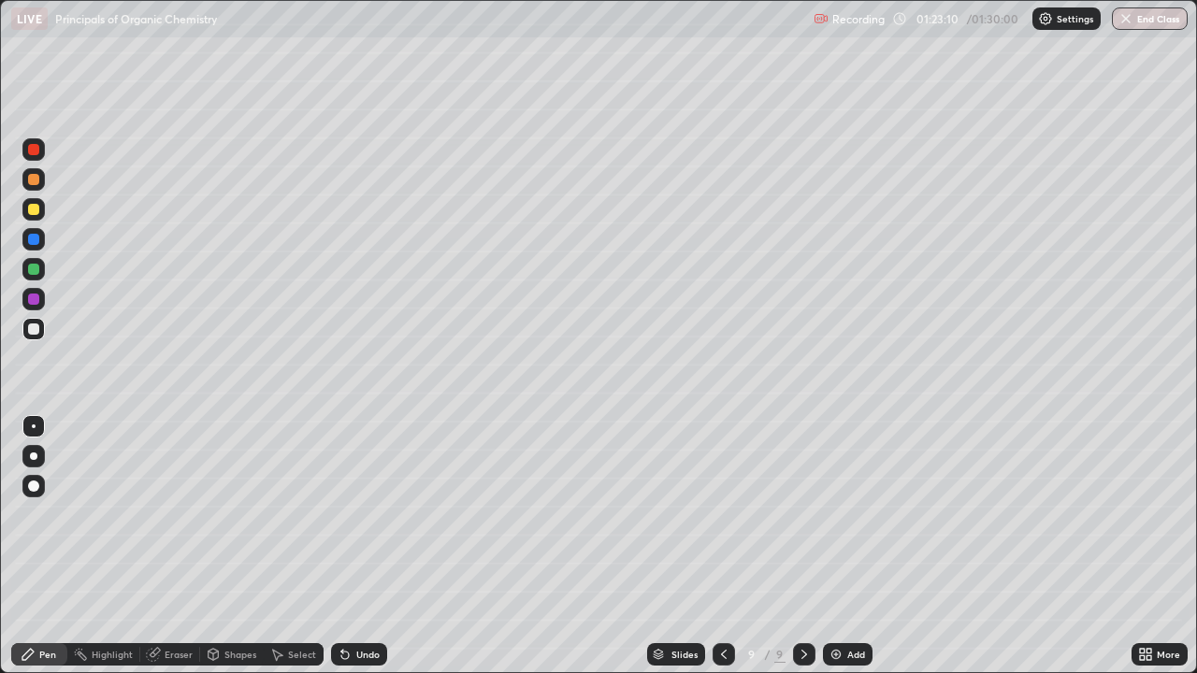
click at [372, 514] on div "Undo" at bounding box center [359, 654] width 56 height 22
click at [374, 514] on div "Undo" at bounding box center [367, 654] width 23 height 9
click at [368, 514] on div "Undo" at bounding box center [367, 654] width 23 height 9
click at [370, 514] on div "Undo" at bounding box center [367, 654] width 23 height 9
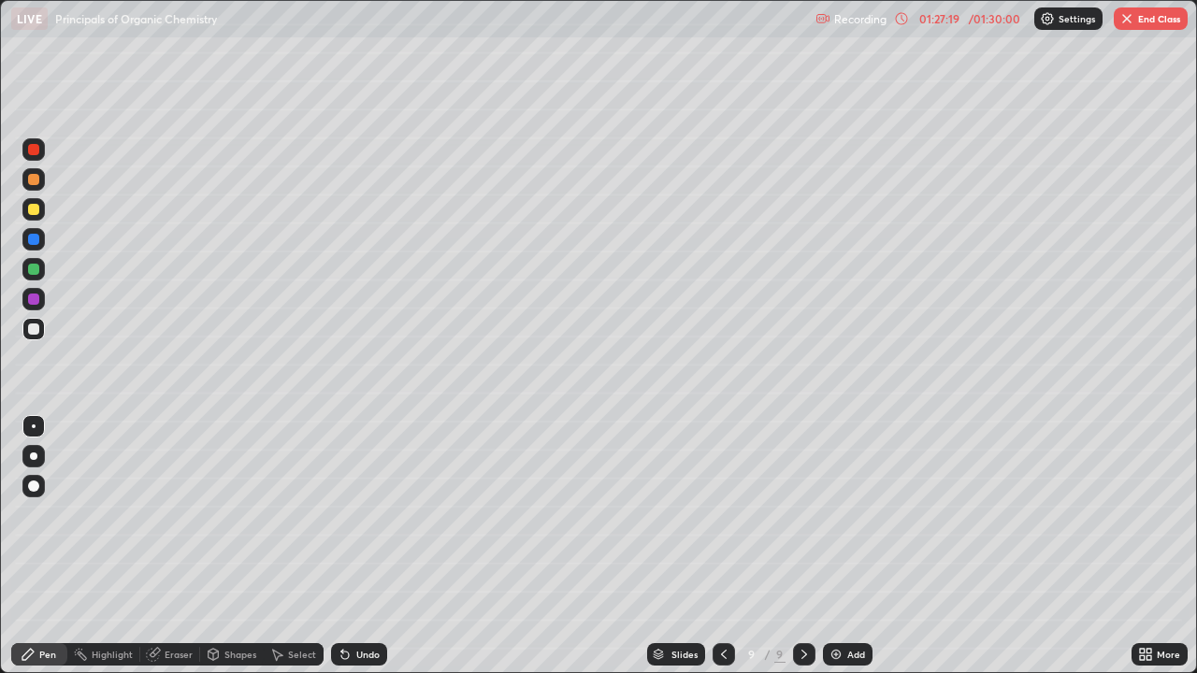
click at [840, 514] on img at bounding box center [836, 654] width 15 height 15
click at [160, 514] on div "Eraser" at bounding box center [170, 654] width 60 height 22
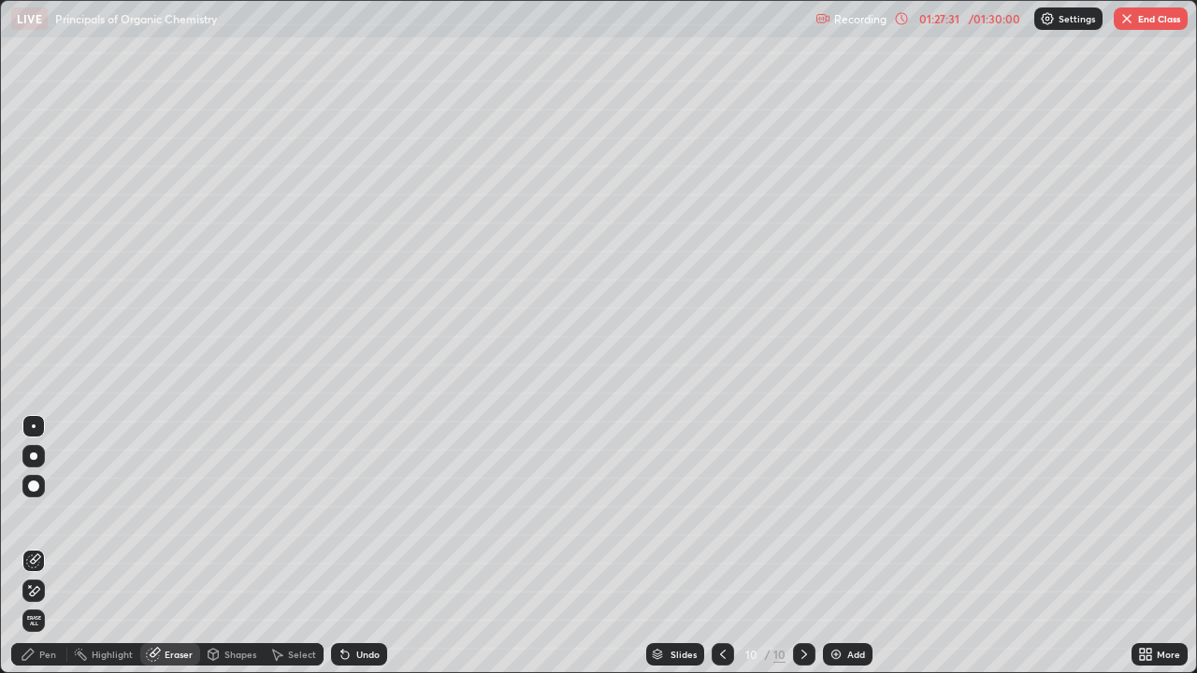
click at [56, 514] on div "Pen" at bounding box center [39, 654] width 56 height 22
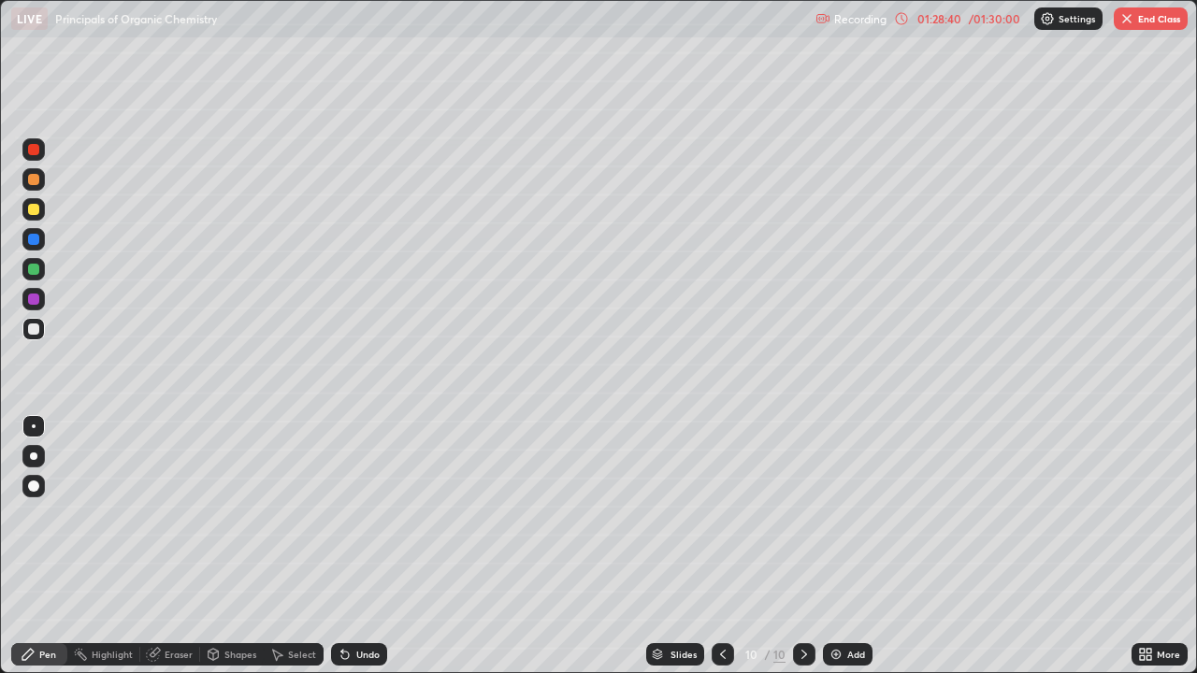
click at [183, 514] on div "Eraser" at bounding box center [179, 654] width 28 height 9
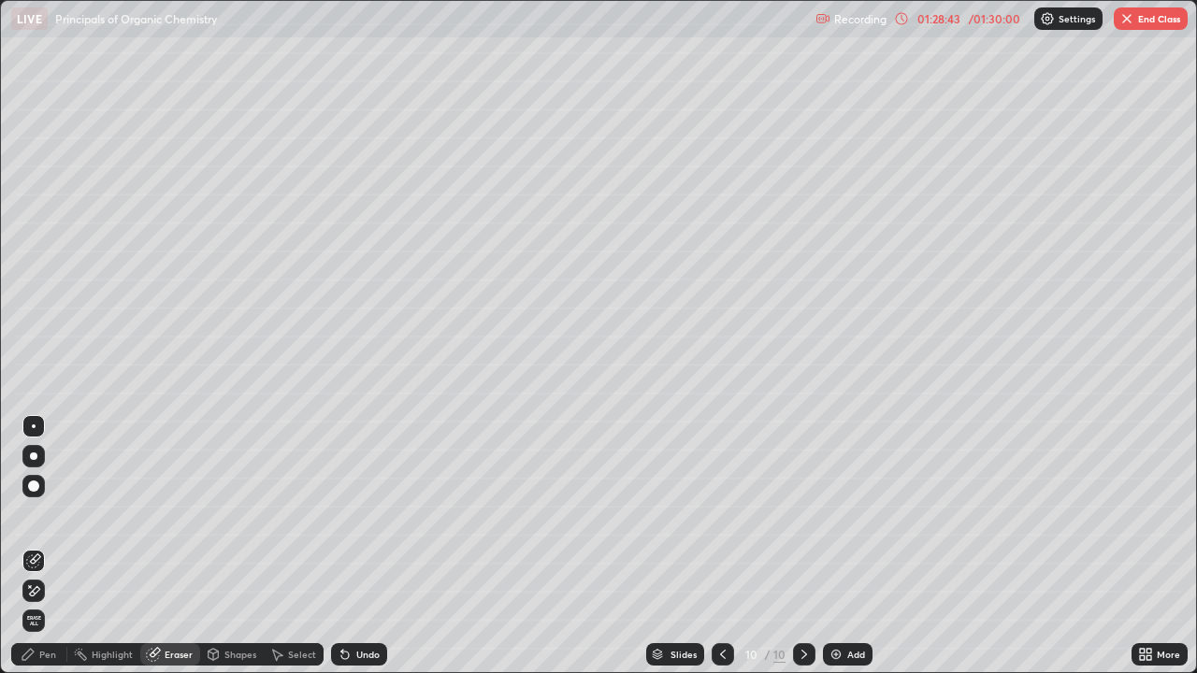
click at [52, 514] on div "Pen" at bounding box center [47, 654] width 17 height 9
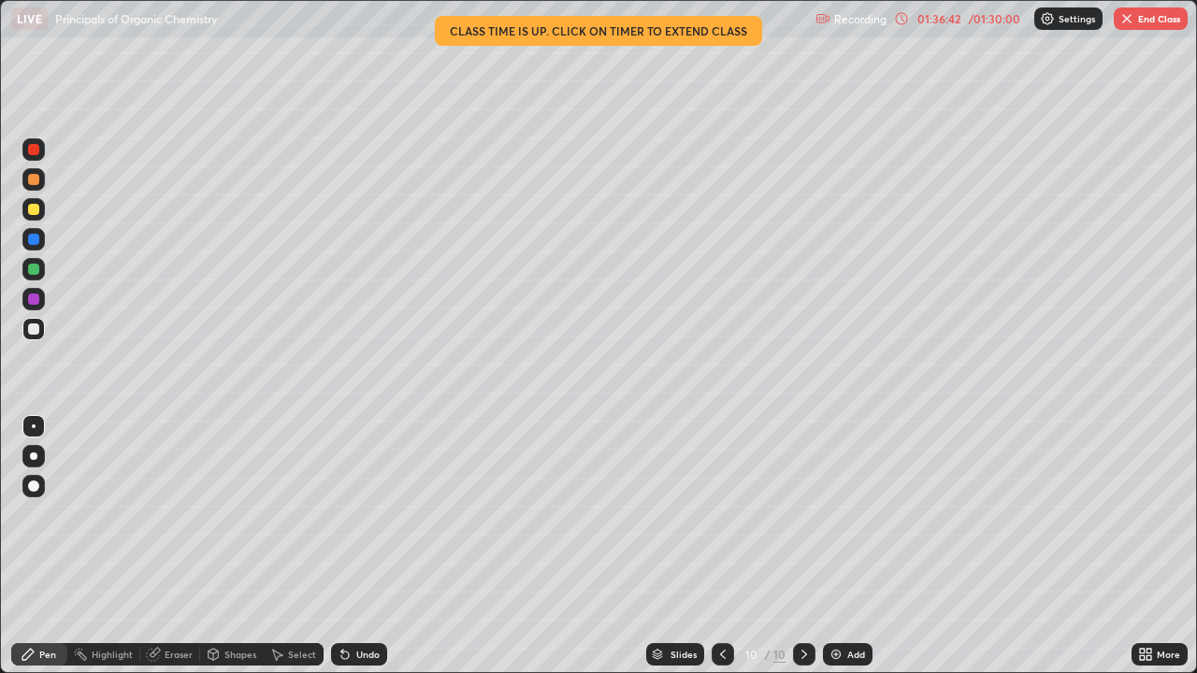
click at [248, 514] on div "Shapes" at bounding box center [232, 654] width 64 height 22
click at [713, 514] on div at bounding box center [723, 654] width 22 height 22
click at [797, 514] on div at bounding box center [804, 654] width 22 height 22
click at [722, 514] on icon at bounding box center [722, 654] width 15 height 15
click at [715, 514] on icon at bounding box center [722, 654] width 15 height 15
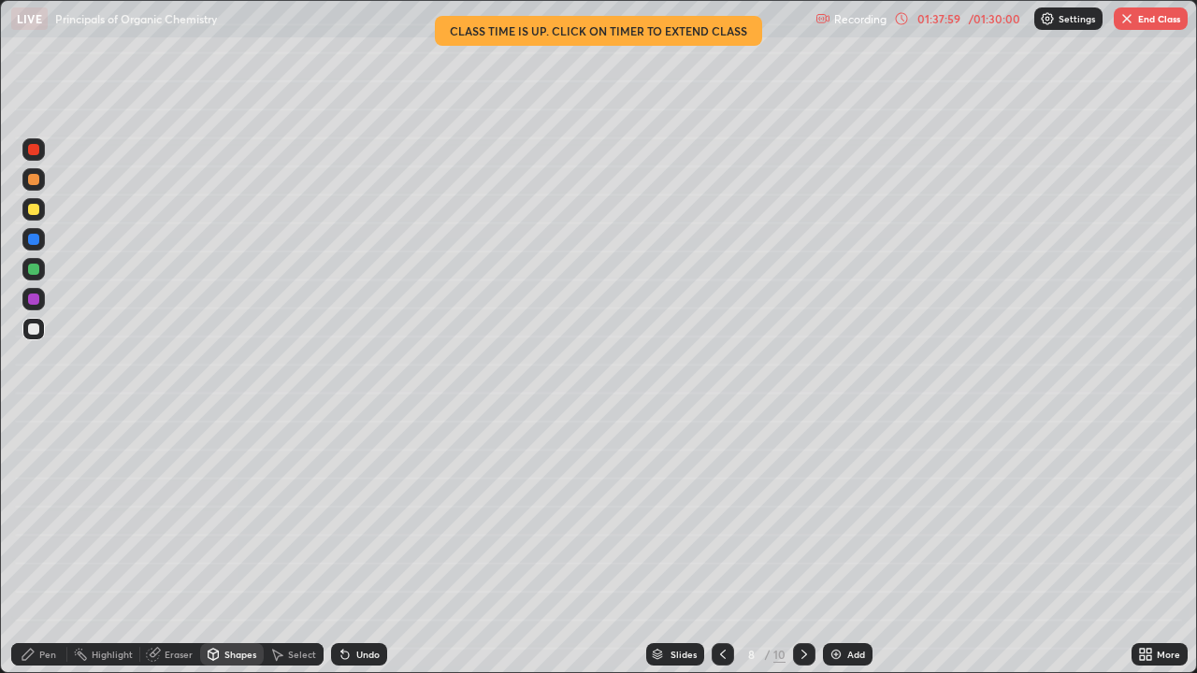
click at [802, 514] on icon at bounding box center [804, 654] width 15 height 15
click at [721, 514] on icon at bounding box center [722, 654] width 15 height 15
click at [802, 514] on icon at bounding box center [804, 654] width 15 height 15
click at [721, 514] on icon at bounding box center [723, 654] width 6 height 9
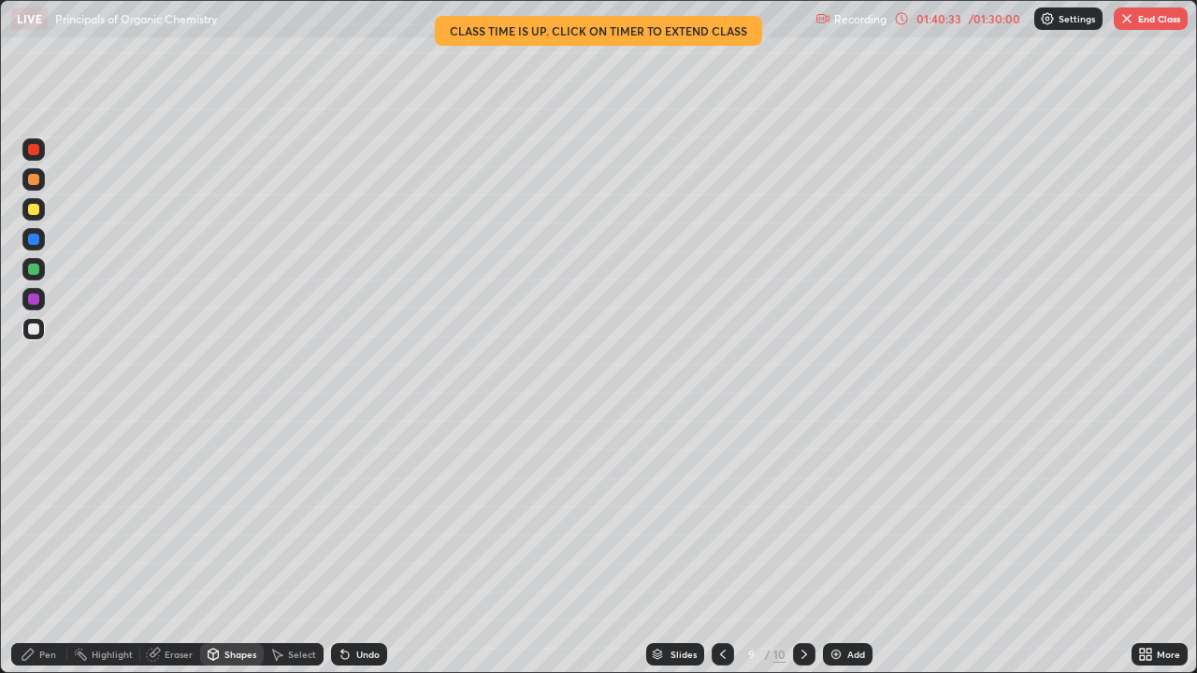
click at [718, 514] on icon at bounding box center [722, 654] width 15 height 15
click at [793, 514] on div at bounding box center [804, 654] width 22 height 22
click at [715, 514] on div at bounding box center [723, 654] width 22 height 37
click at [722, 514] on icon at bounding box center [722, 654] width 15 height 15
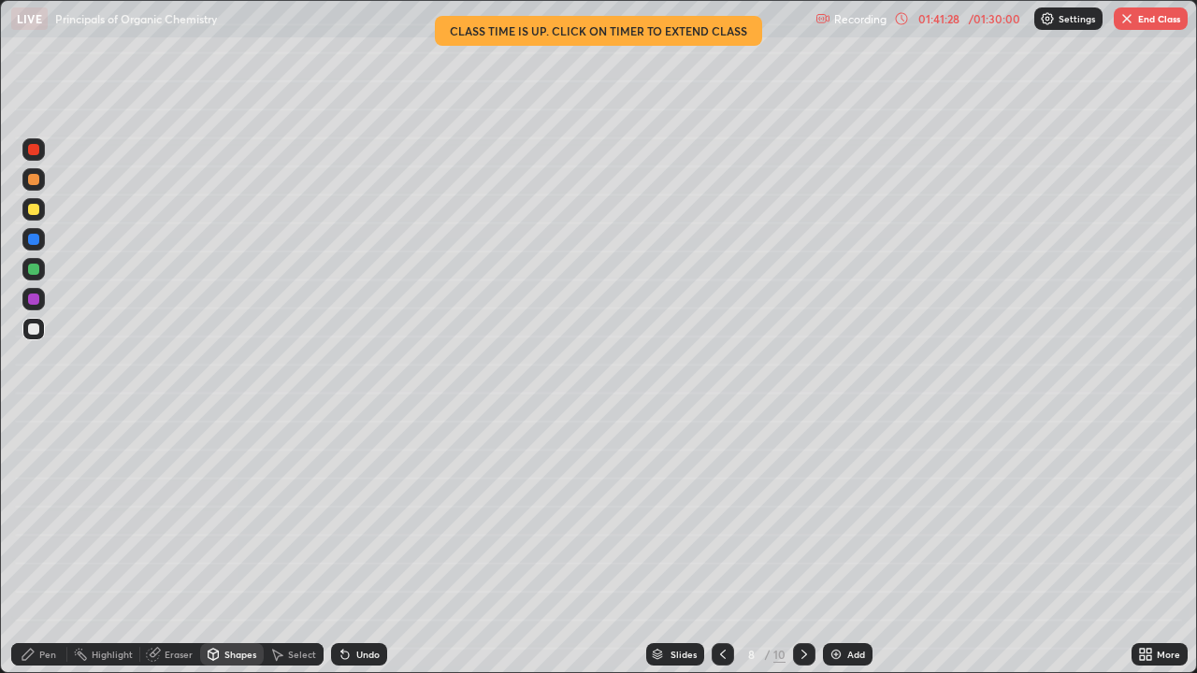
click at [800, 514] on icon at bounding box center [804, 654] width 15 height 15
click at [793, 514] on div at bounding box center [804, 654] width 22 height 22
click at [721, 514] on icon at bounding box center [722, 654] width 15 height 15
click at [723, 514] on icon at bounding box center [722, 654] width 15 height 15
click at [722, 514] on icon at bounding box center [722, 654] width 15 height 15
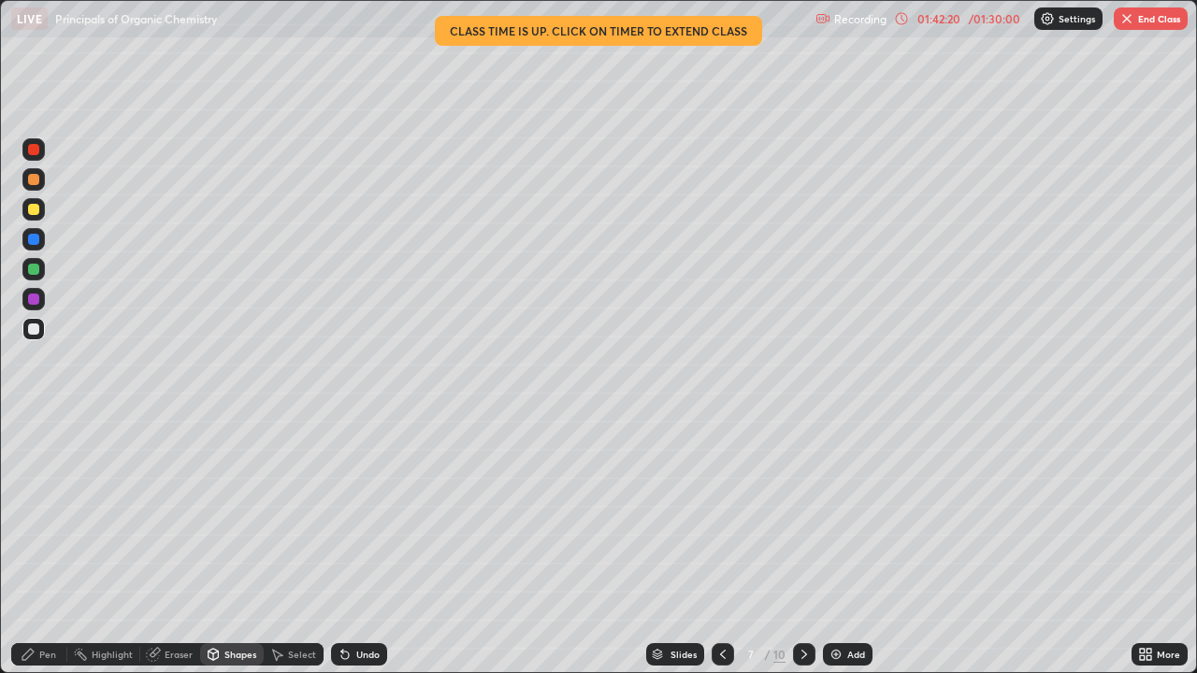
click at [800, 514] on icon at bounding box center [804, 654] width 15 height 15
click at [719, 514] on icon at bounding box center [722, 654] width 15 height 15
click at [802, 514] on icon at bounding box center [804, 654] width 15 height 15
click at [801, 514] on icon at bounding box center [804, 654] width 6 height 9
click at [802, 514] on icon at bounding box center [804, 654] width 15 height 15
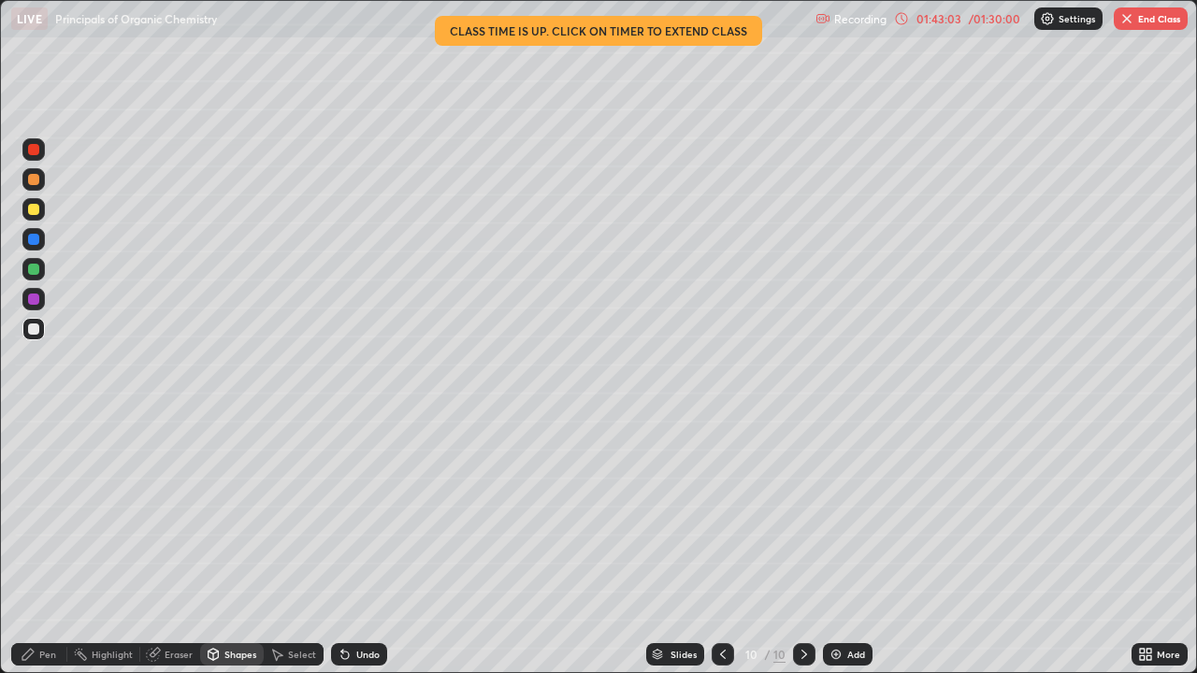
click at [722, 514] on icon at bounding box center [723, 654] width 6 height 9
click at [730, 514] on div at bounding box center [723, 654] width 22 height 37
click at [724, 514] on icon at bounding box center [722, 654] width 15 height 15
click at [800, 514] on icon at bounding box center [804, 654] width 15 height 15
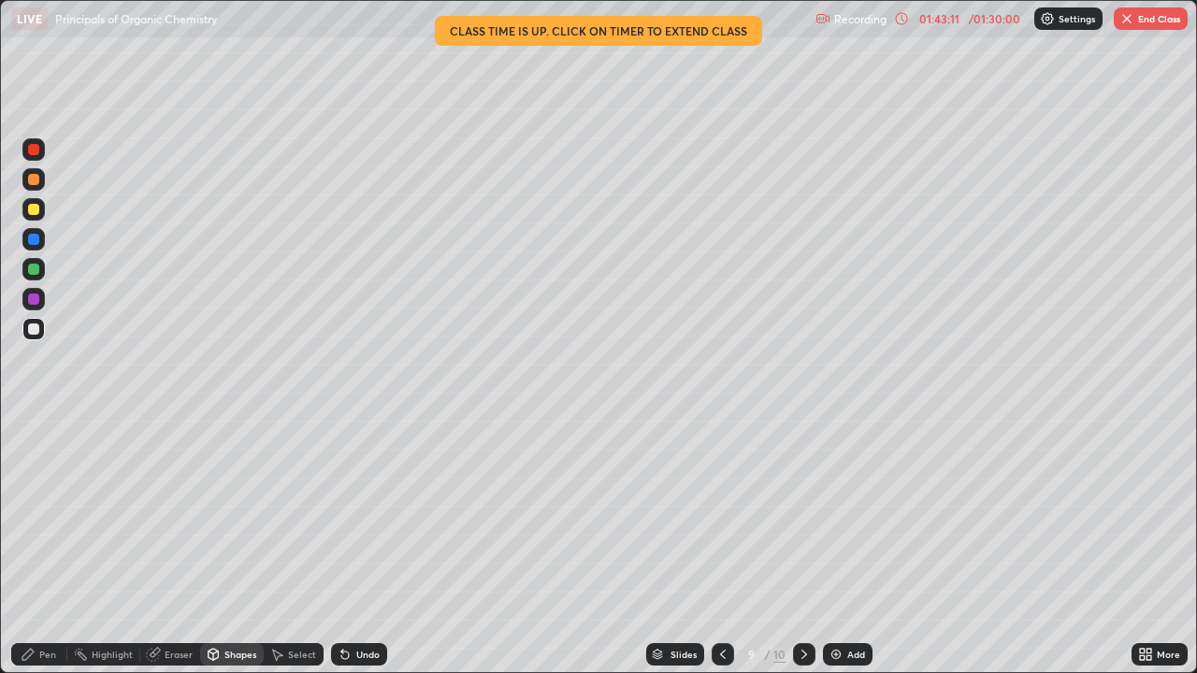
click at [800, 514] on icon at bounding box center [804, 654] width 15 height 15
click at [722, 514] on icon at bounding box center [723, 654] width 6 height 9
click at [723, 514] on icon at bounding box center [722, 654] width 15 height 15
click at [725, 514] on div at bounding box center [723, 654] width 22 height 37
click at [801, 514] on icon at bounding box center [804, 654] width 15 height 15
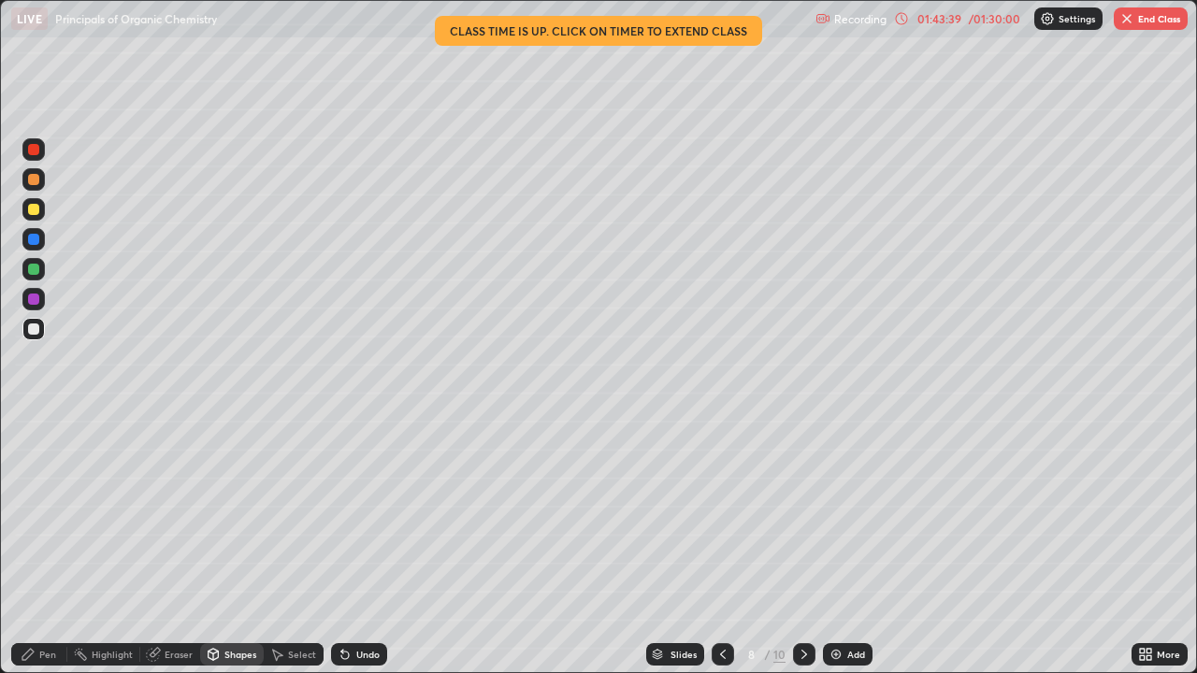
click at [802, 514] on icon at bounding box center [804, 654] width 15 height 15
click at [721, 514] on icon at bounding box center [722, 654] width 15 height 15
click at [722, 514] on icon at bounding box center [722, 654] width 15 height 15
click at [724, 514] on icon at bounding box center [722, 654] width 15 height 15
click at [804, 514] on icon at bounding box center [804, 654] width 6 height 9
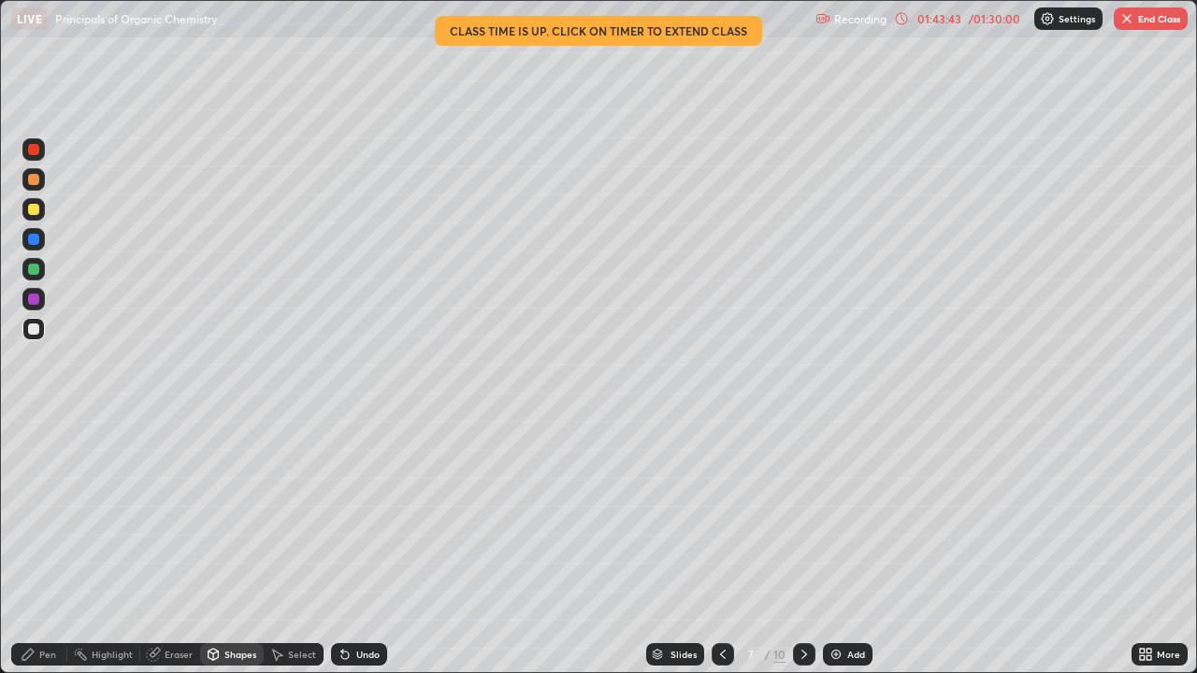
click at [804, 514] on icon at bounding box center [804, 654] width 6 height 9
click at [802, 514] on icon at bounding box center [804, 654] width 15 height 15
click at [813, 514] on div at bounding box center [804, 654] width 22 height 22
click at [722, 514] on icon at bounding box center [723, 654] width 6 height 9
click at [718, 514] on icon at bounding box center [722, 654] width 15 height 15
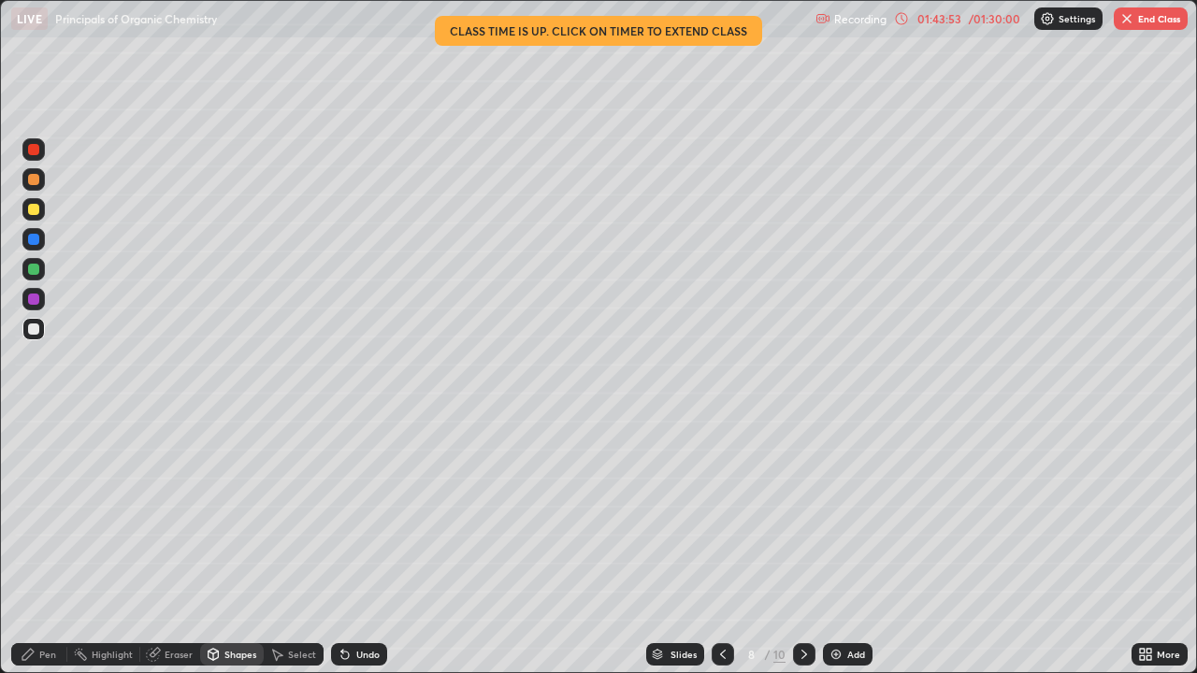
click at [721, 514] on icon at bounding box center [722, 654] width 15 height 15
click at [811, 514] on div at bounding box center [804, 654] width 22 height 22
click at [718, 514] on div at bounding box center [723, 654] width 22 height 22
click at [802, 514] on icon at bounding box center [804, 654] width 15 height 15
click at [719, 514] on div at bounding box center [723, 654] width 22 height 22
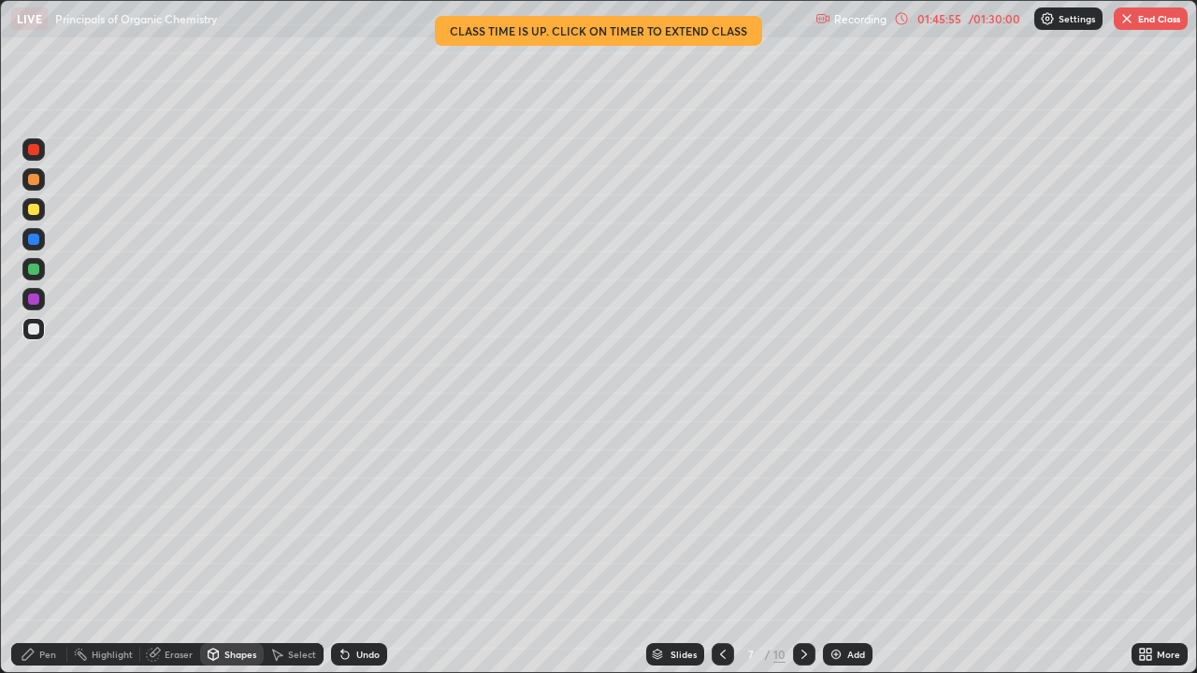
click at [800, 514] on div at bounding box center [804, 654] width 22 height 37
click at [724, 514] on icon at bounding box center [722, 654] width 15 height 15
click at [717, 514] on div at bounding box center [723, 654] width 22 height 22
click at [793, 514] on div at bounding box center [804, 654] width 22 height 22
click at [800, 514] on icon at bounding box center [804, 654] width 15 height 15
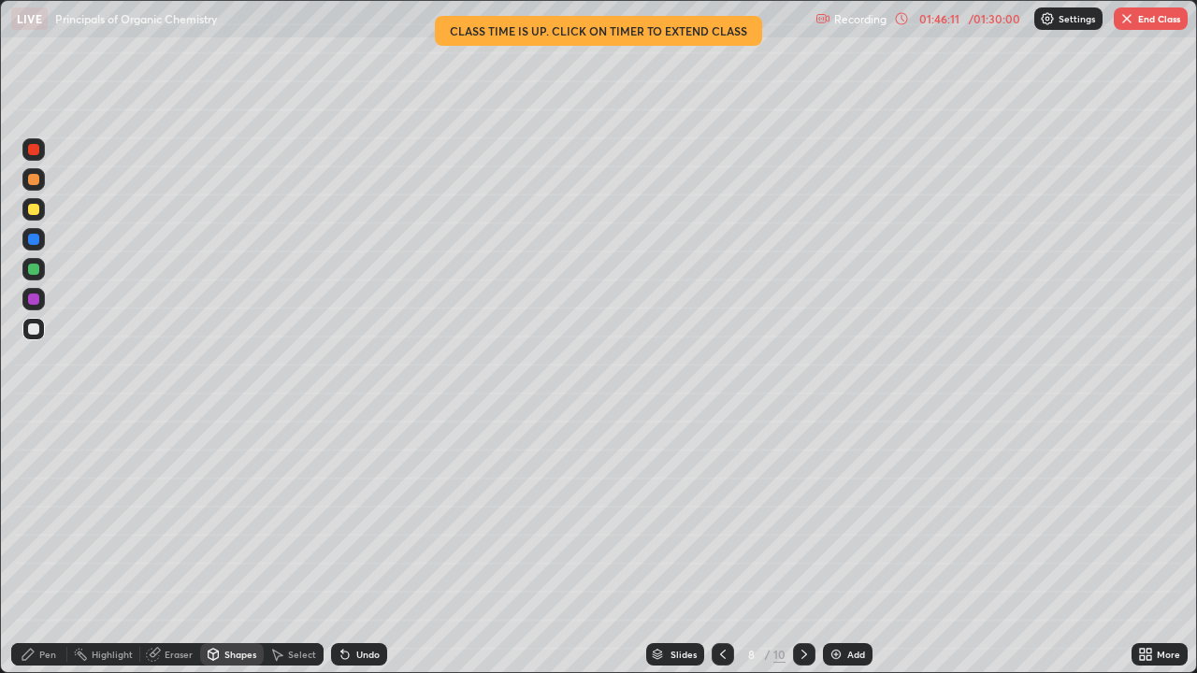
click at [800, 514] on icon at bounding box center [804, 654] width 15 height 15
click at [724, 514] on div at bounding box center [723, 654] width 22 height 22
click at [721, 514] on icon at bounding box center [722, 654] width 15 height 15
click at [802, 514] on icon at bounding box center [804, 654] width 15 height 15
click at [801, 514] on icon at bounding box center [804, 654] width 15 height 15
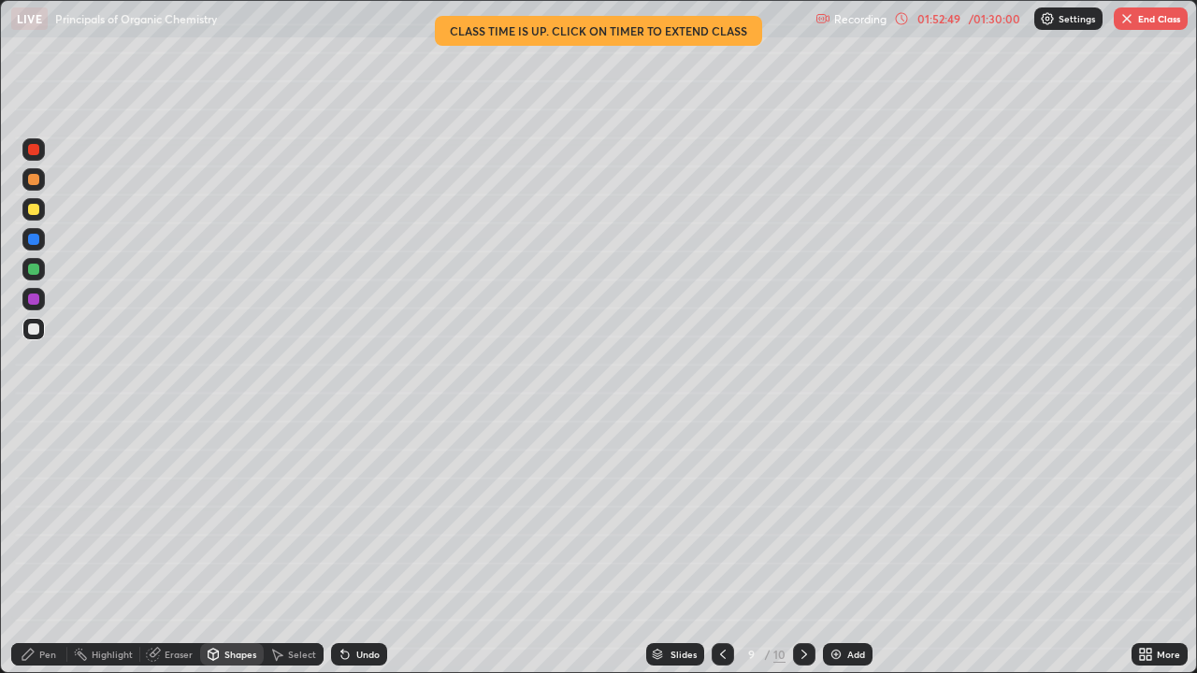
click at [723, 514] on icon at bounding box center [722, 654] width 15 height 15
click at [721, 514] on icon at bounding box center [722, 654] width 15 height 15
click at [1146, 18] on button "End Class" at bounding box center [1151, 18] width 74 height 22
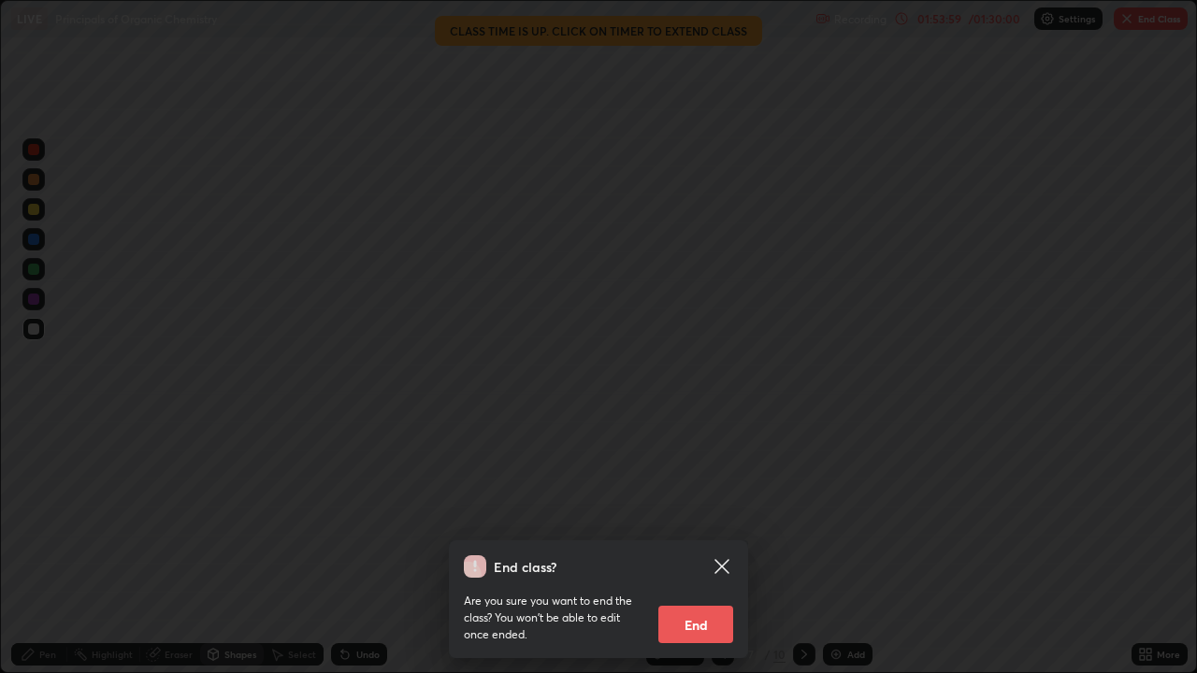
click at [722, 514] on button "End" at bounding box center [695, 624] width 75 height 37
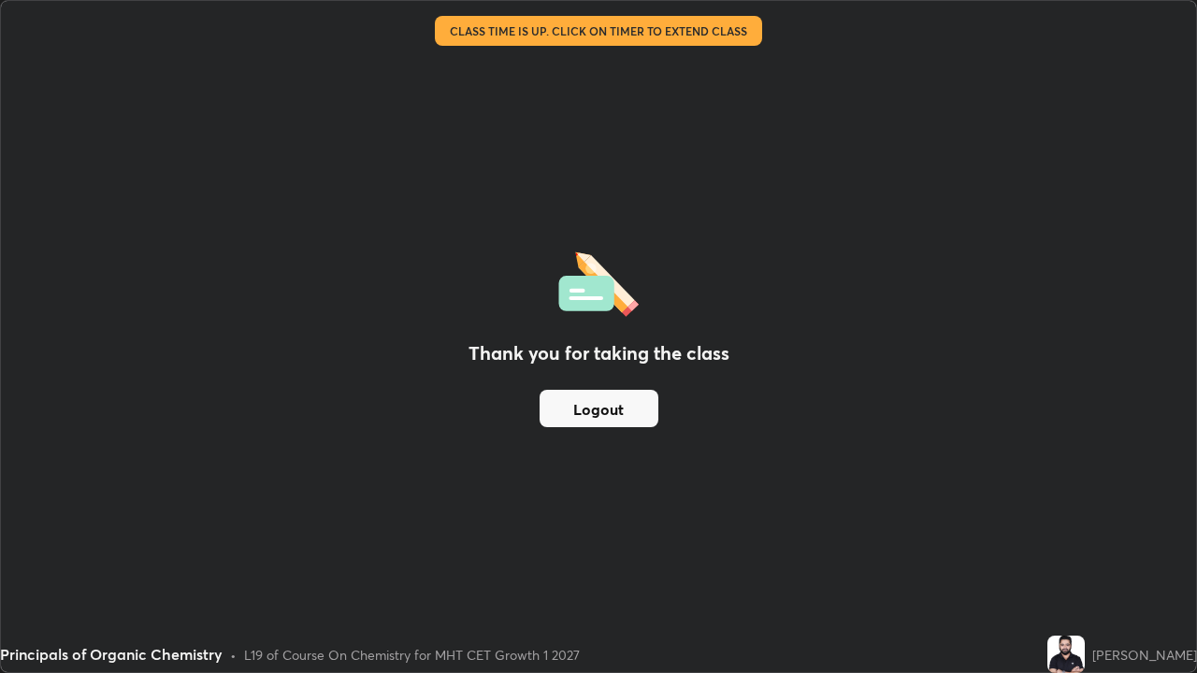
click at [654, 411] on button "Logout" at bounding box center [599, 408] width 119 height 37
